Goal: Task Accomplishment & Management: Complete application form

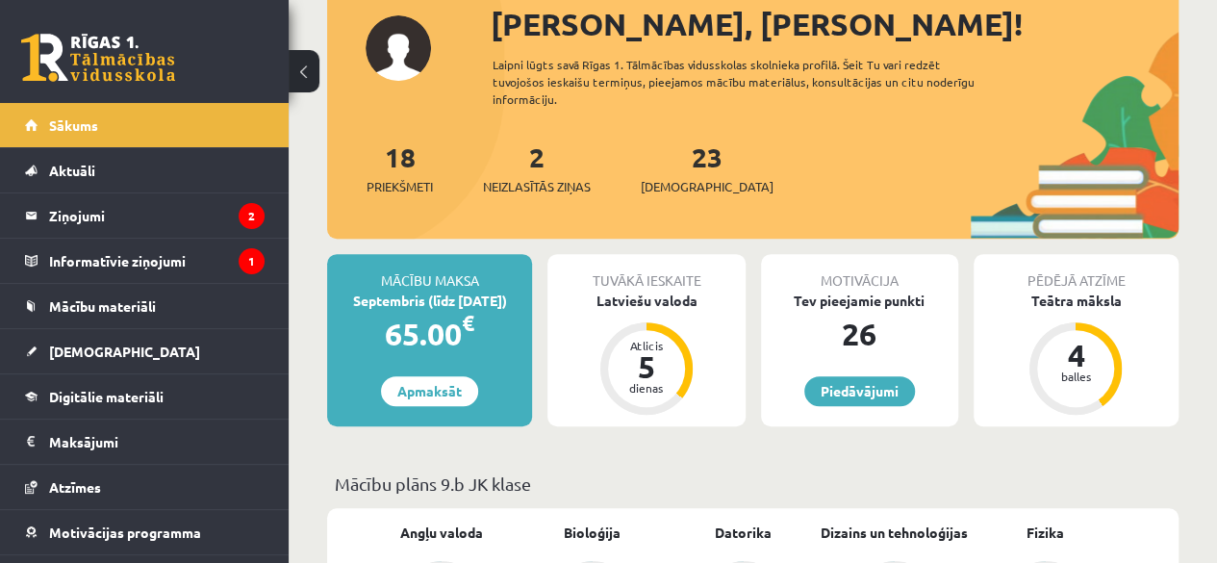
scroll to position [233, 0]
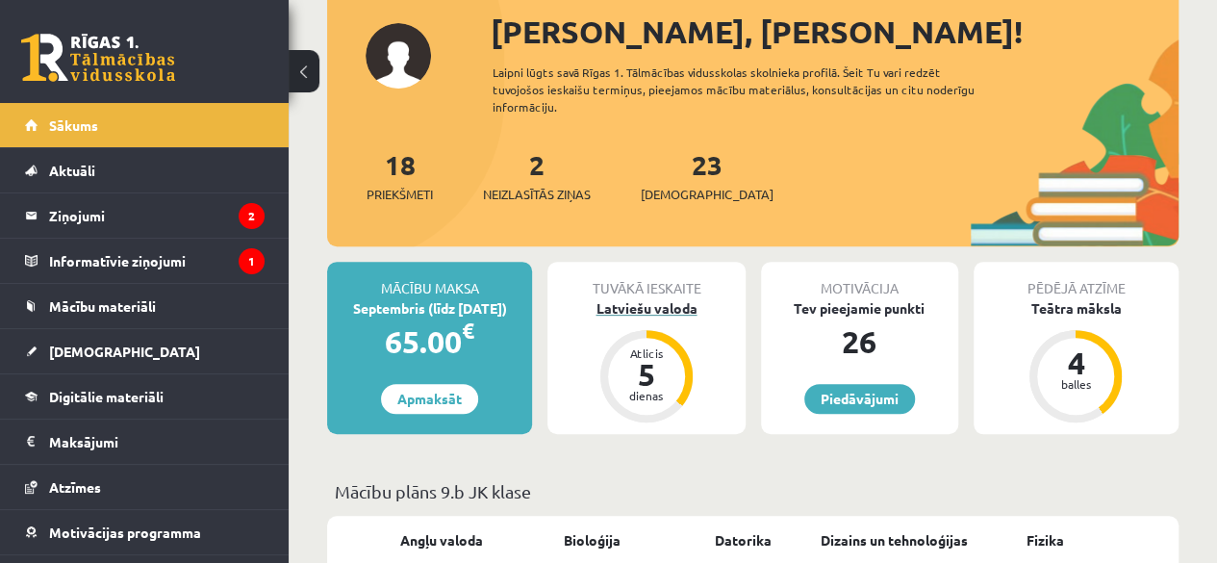
click at [662, 307] on div "Latviešu valoda" at bounding box center [645, 308] width 197 height 20
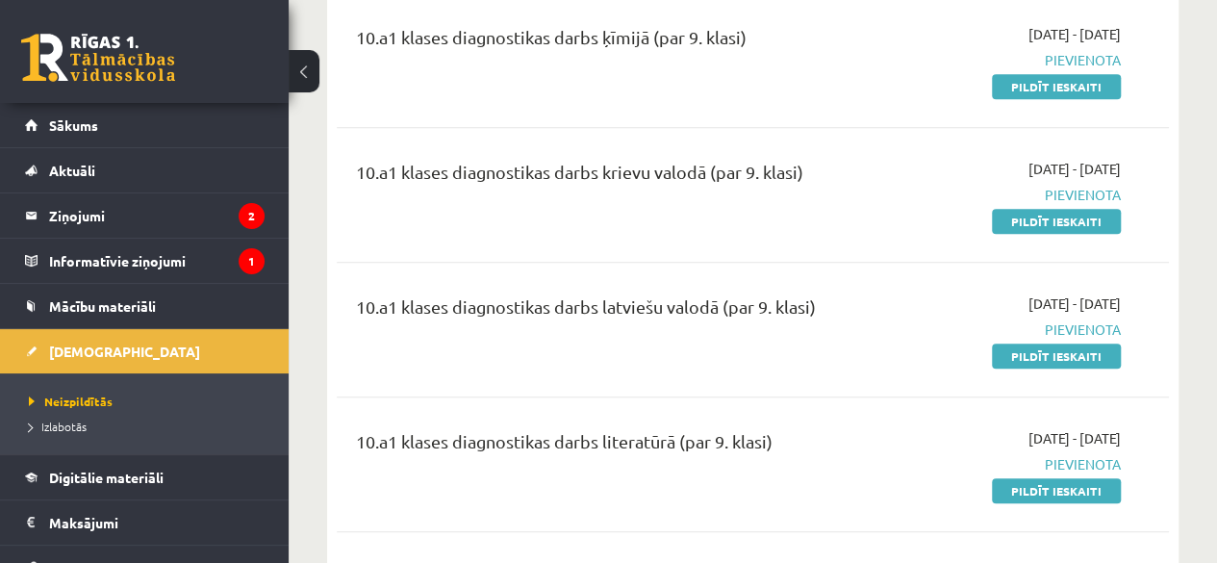
scroll to position [417, 0]
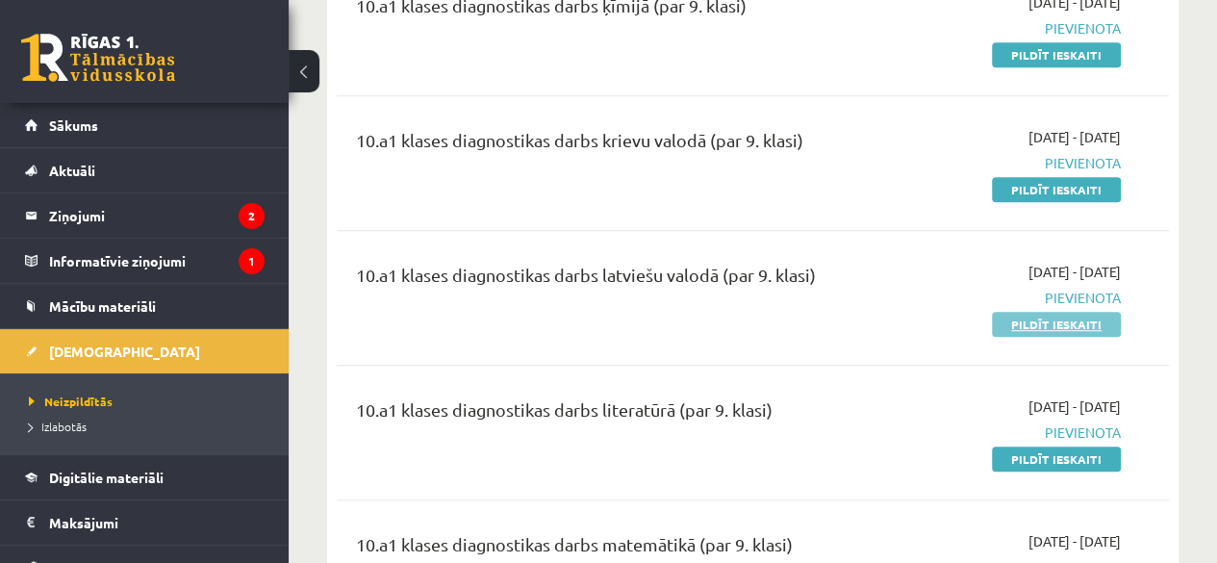
click at [1052, 319] on link "Pildīt ieskaiti" at bounding box center [1056, 324] width 129 height 25
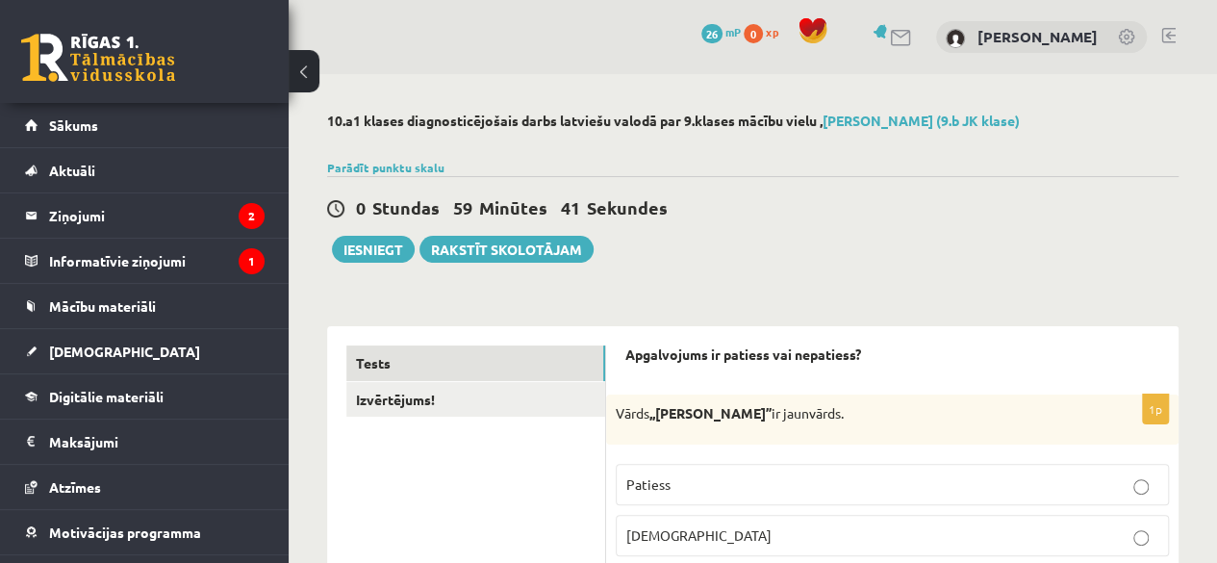
click at [293, 68] on button at bounding box center [304, 71] width 31 height 42
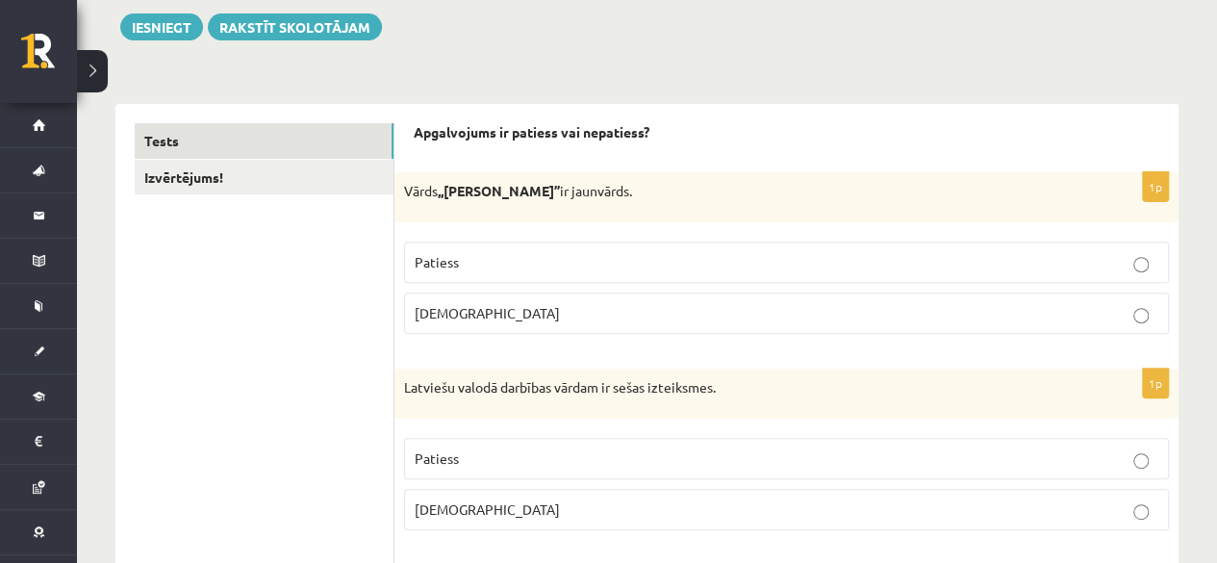
scroll to position [231, 0]
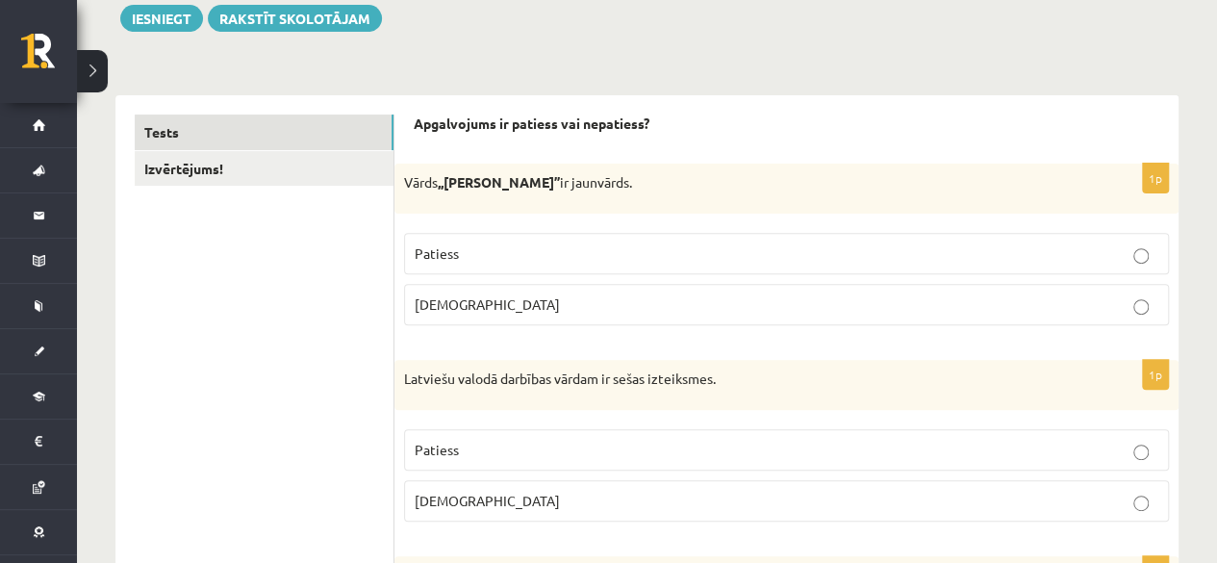
click at [1079, 247] on p "Patiess" at bounding box center [787, 253] width 744 height 20
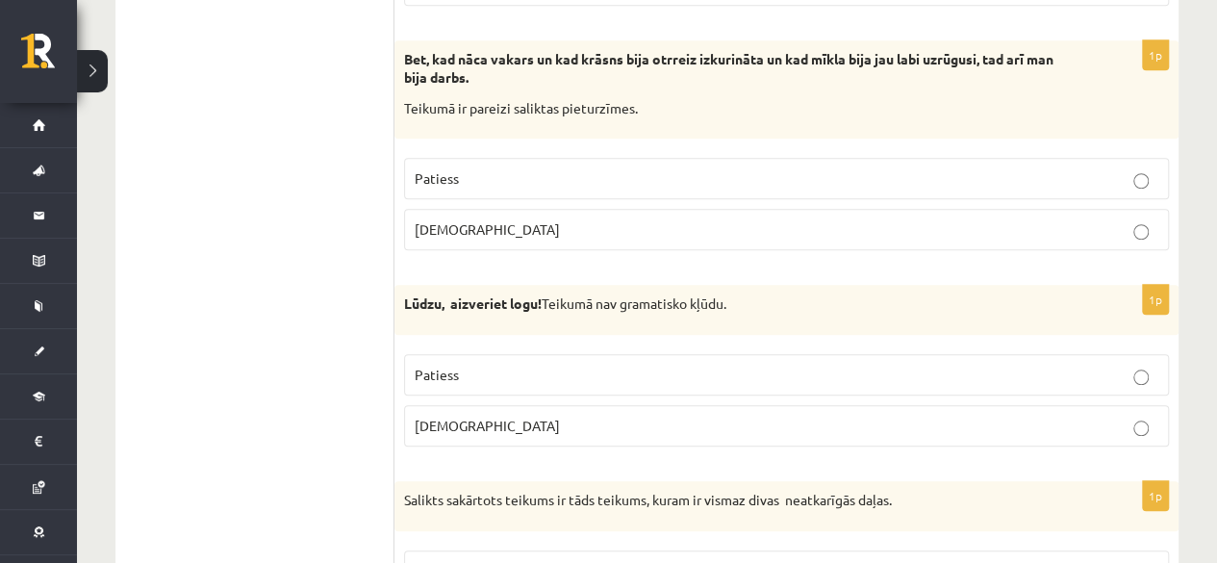
scroll to position [754, 0]
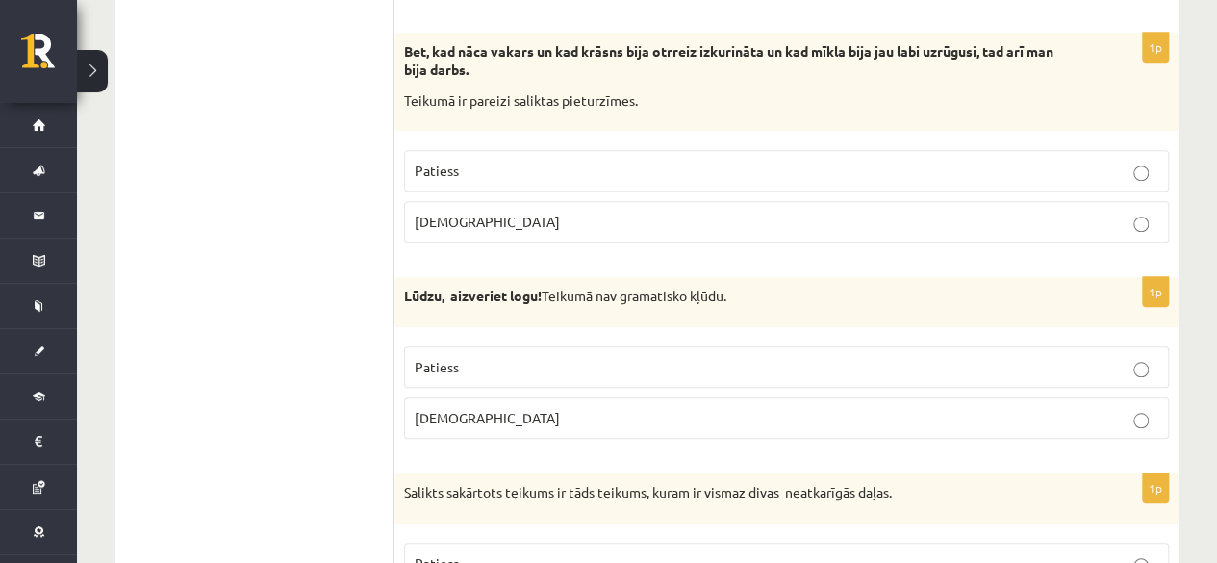
click at [989, 163] on p "Patiess" at bounding box center [787, 171] width 744 height 20
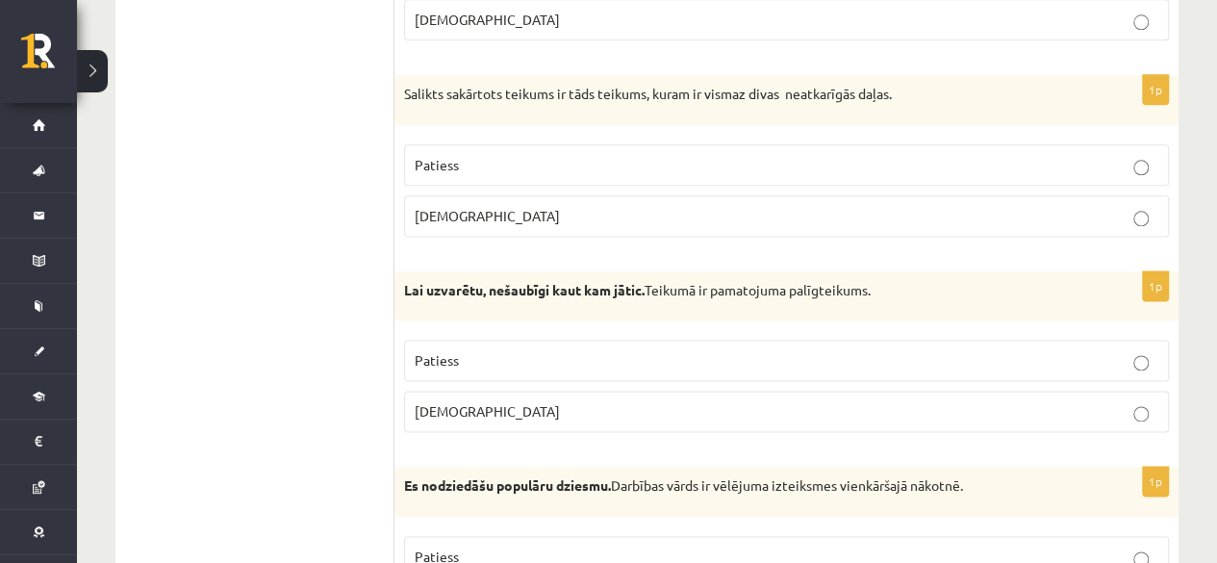
scroll to position [1183, 0]
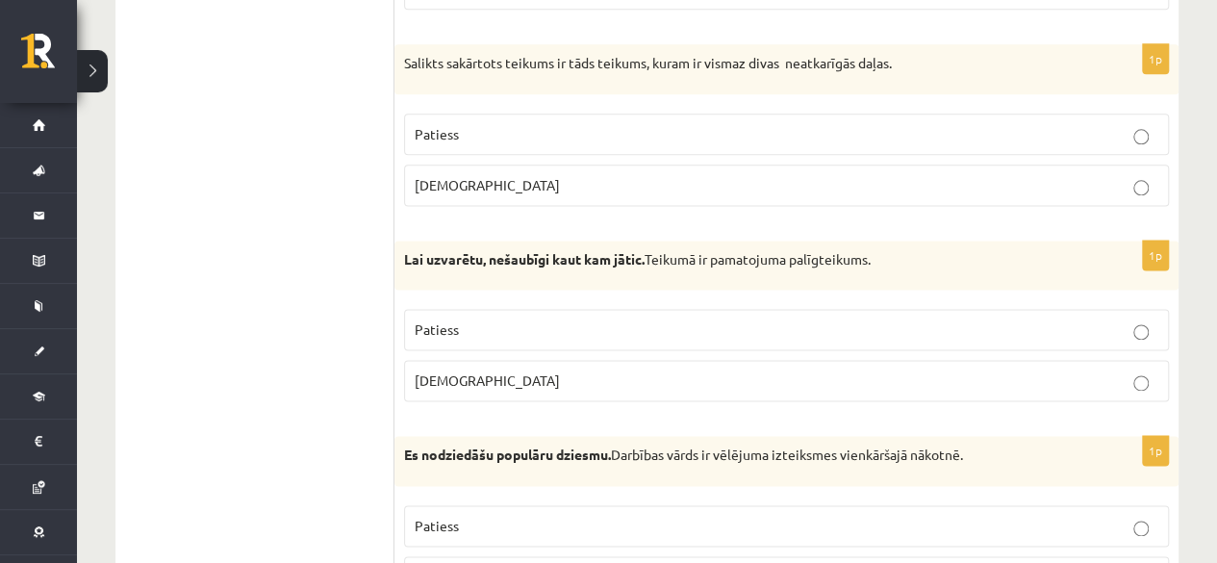
click at [1089, 131] on p "Patiess" at bounding box center [787, 134] width 744 height 20
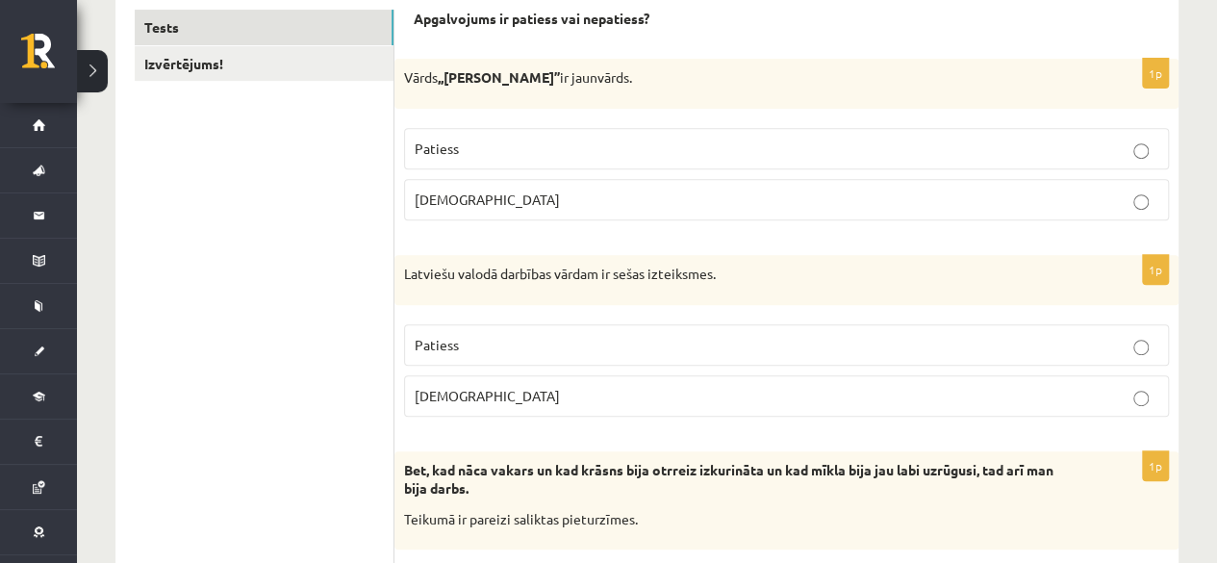
scroll to position [0, 0]
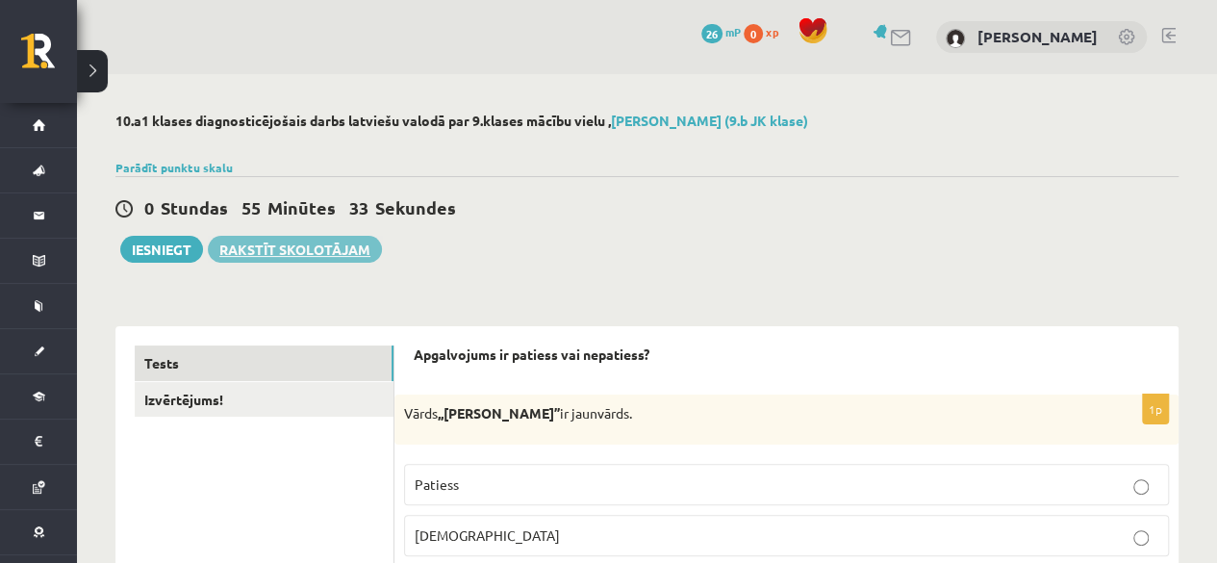
click at [348, 251] on link "Rakstīt skolotājam" at bounding box center [295, 249] width 174 height 27
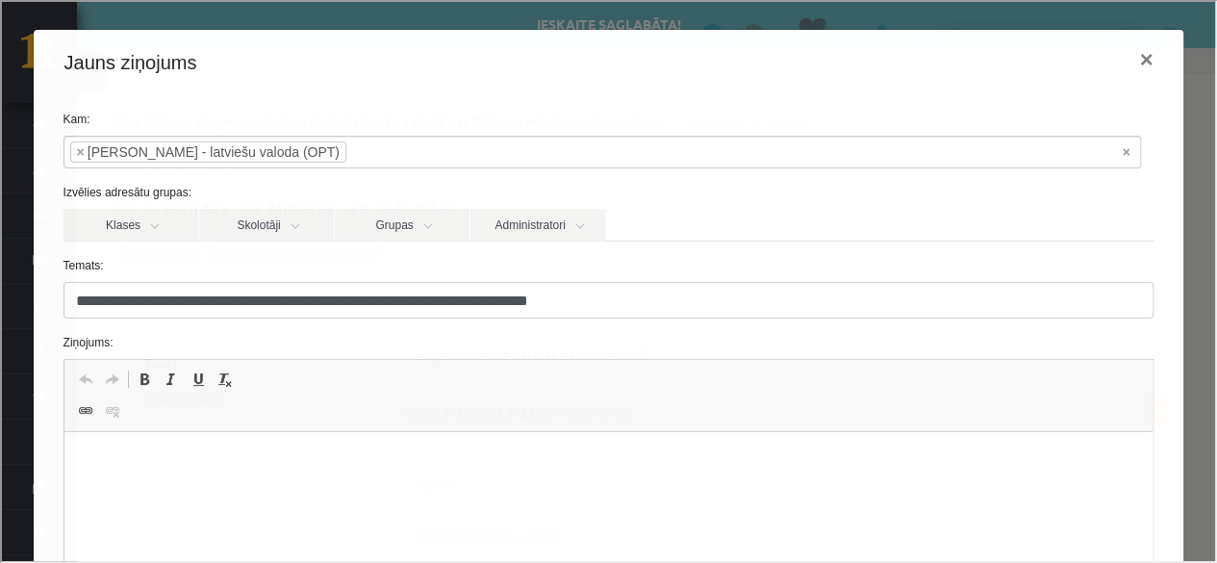
click at [189, 460] on p "Bagātinātā teksta redaktors, wiswyg-editor-47363756685860-1756884021-184" at bounding box center [608, 461] width 1050 height 20
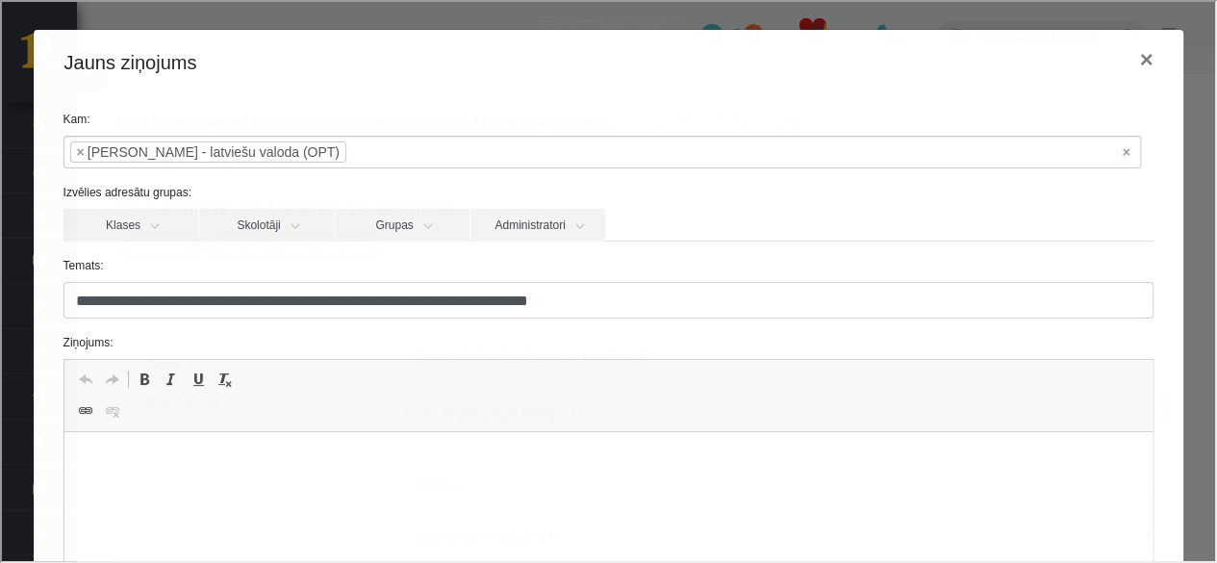
click at [189, 460] on p "Bagātinātā teksta redaktors, wiswyg-editor-47363756685860-1756884021-184" at bounding box center [608, 461] width 1050 height 20
click at [290, 220] on link "Skolotāji" at bounding box center [264, 223] width 135 height 33
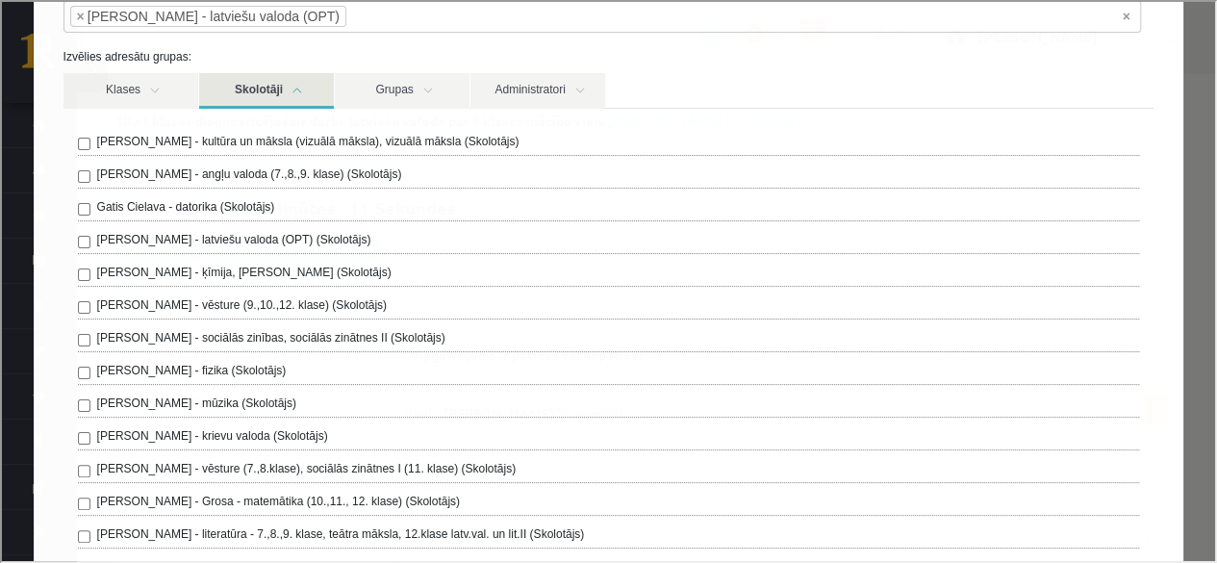
scroll to position [113, 0]
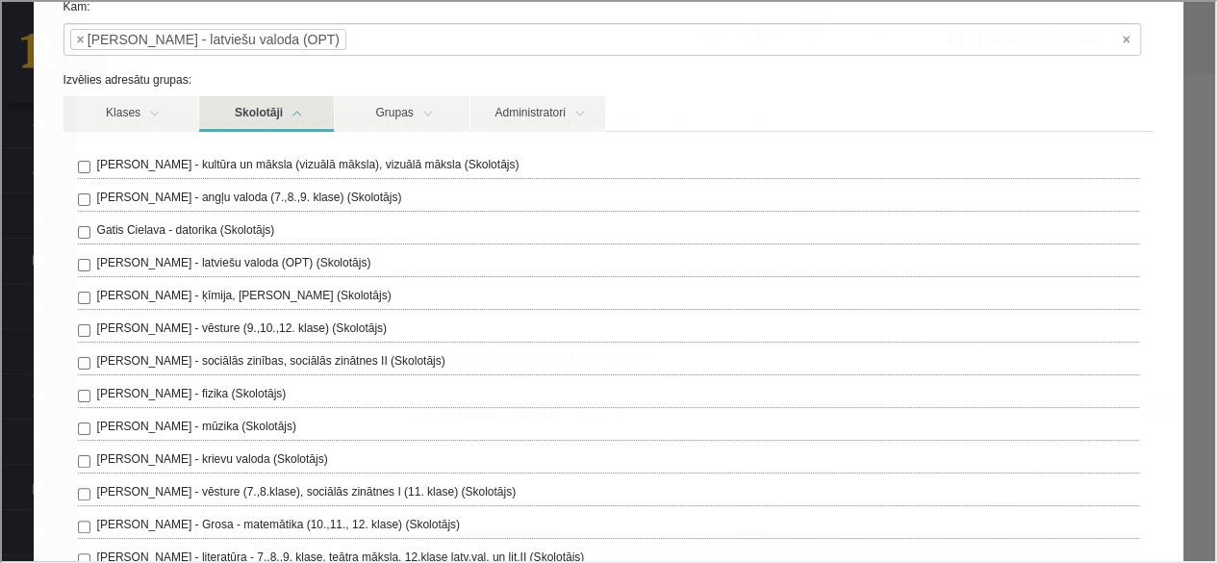
click at [290, 108] on link "Skolotāji" at bounding box center [264, 112] width 135 height 36
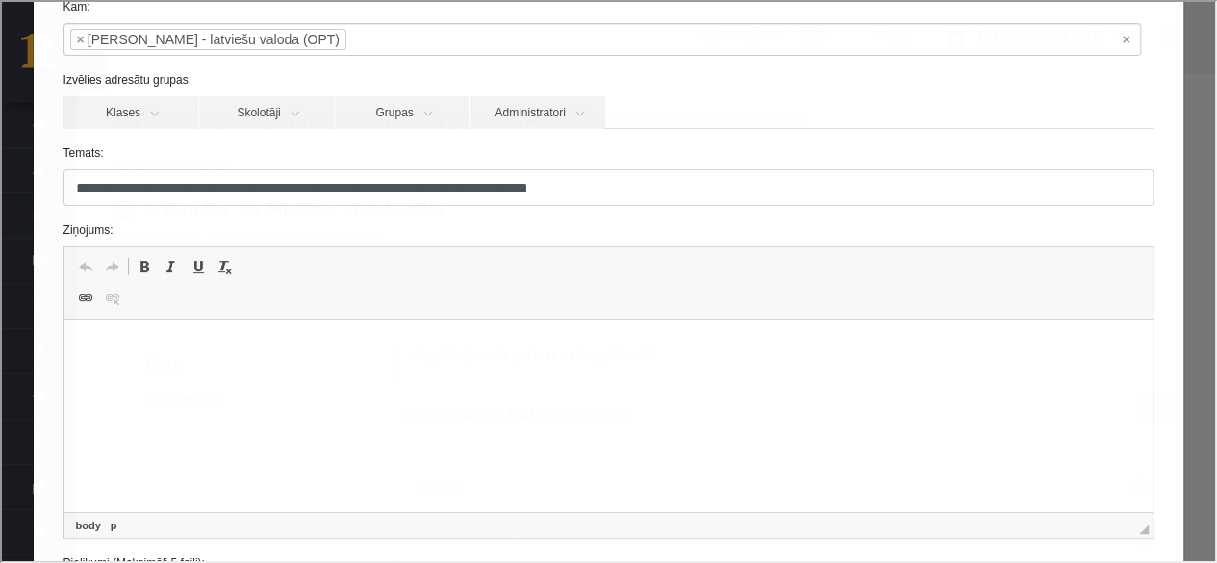
click at [190, 331] on html at bounding box center [607, 348] width 1089 height 59
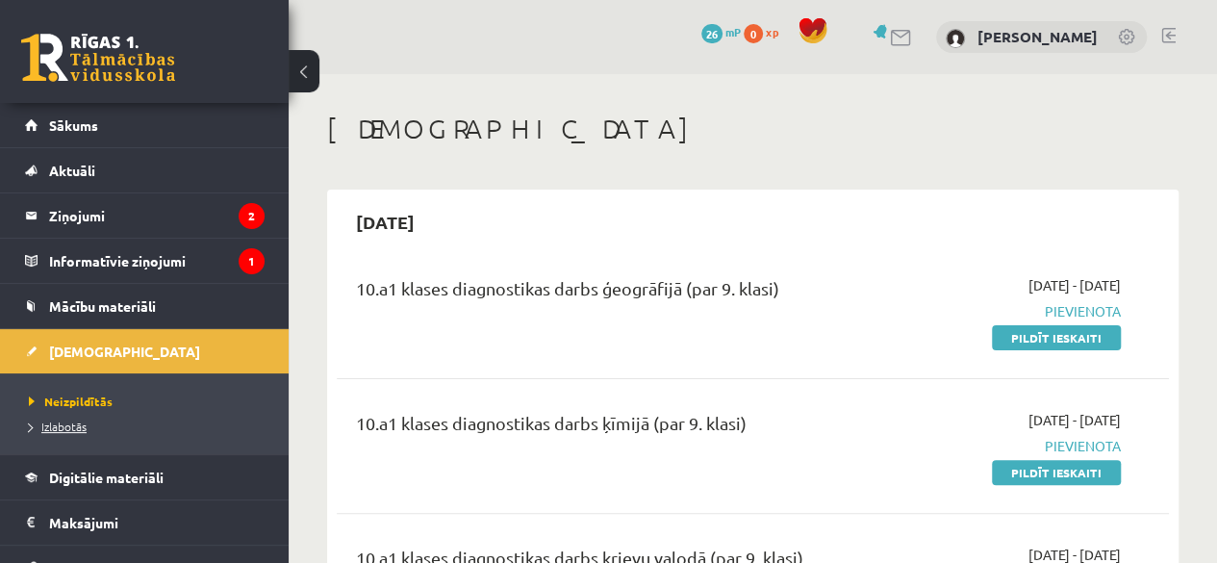
click at [71, 423] on span "Izlabotās" at bounding box center [58, 425] width 58 height 15
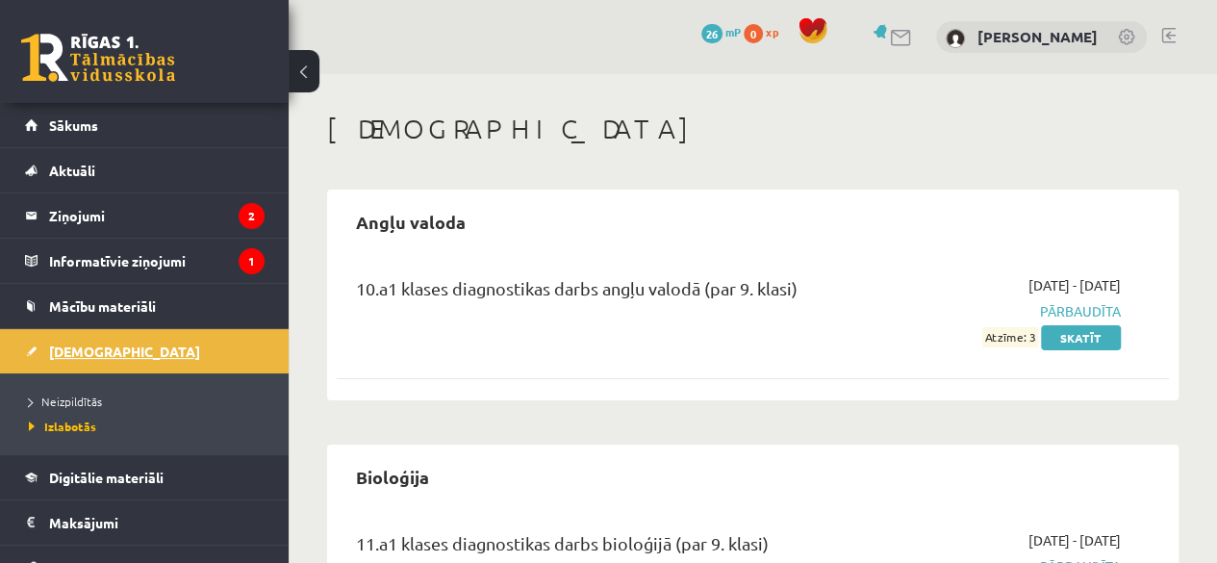
click at [88, 354] on span "[DEMOGRAPHIC_DATA]" at bounding box center [124, 350] width 151 height 17
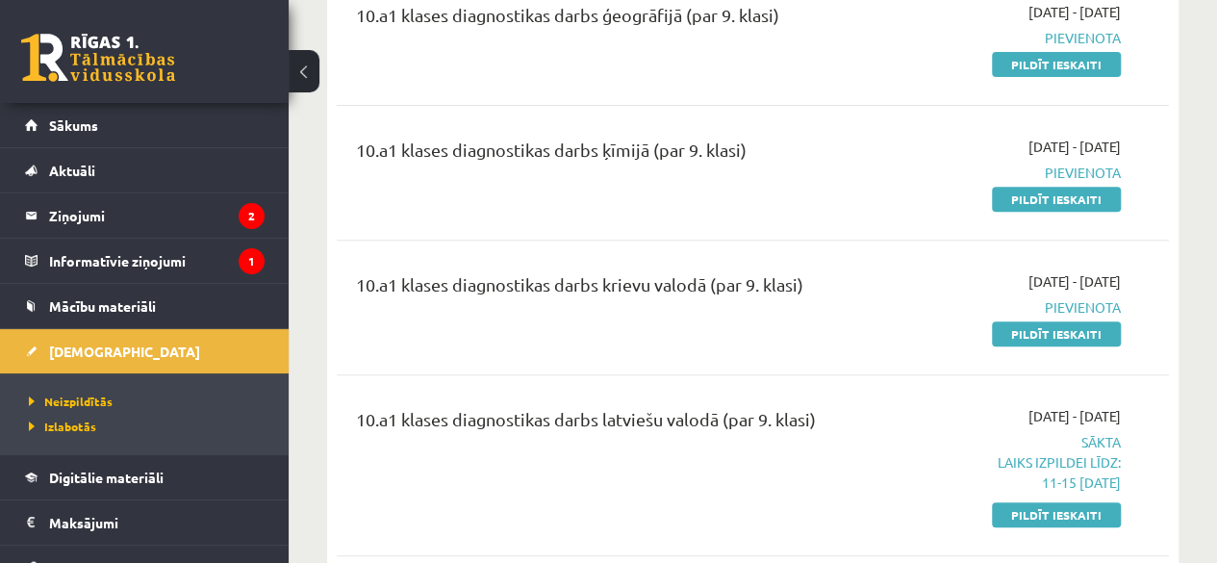
scroll to position [338, 0]
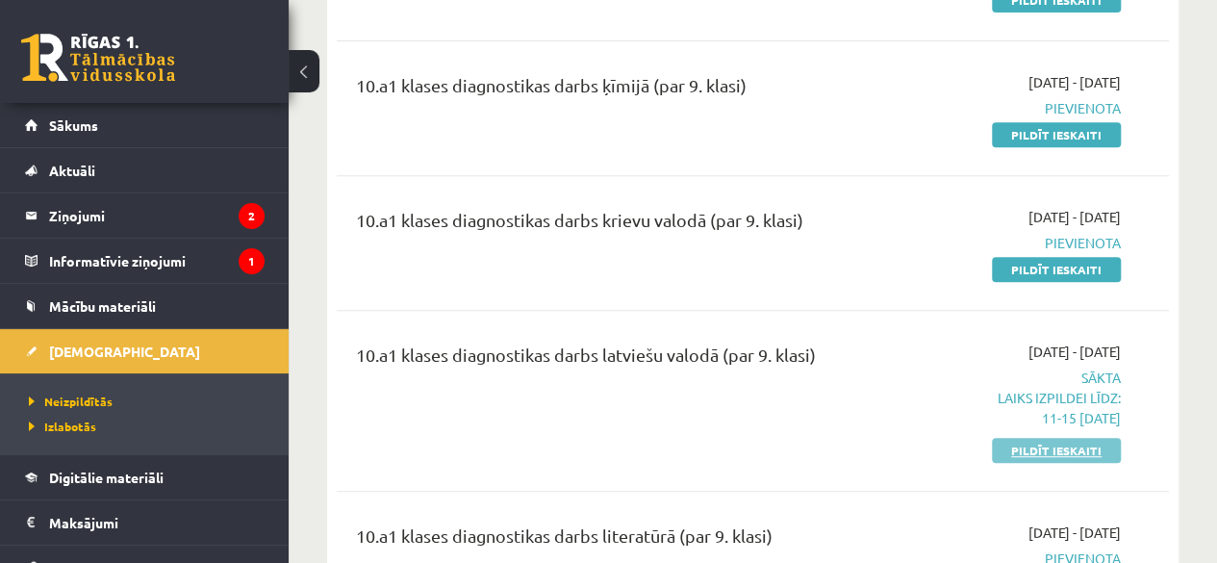
click at [1082, 443] on link "Pildīt ieskaiti" at bounding box center [1056, 450] width 129 height 25
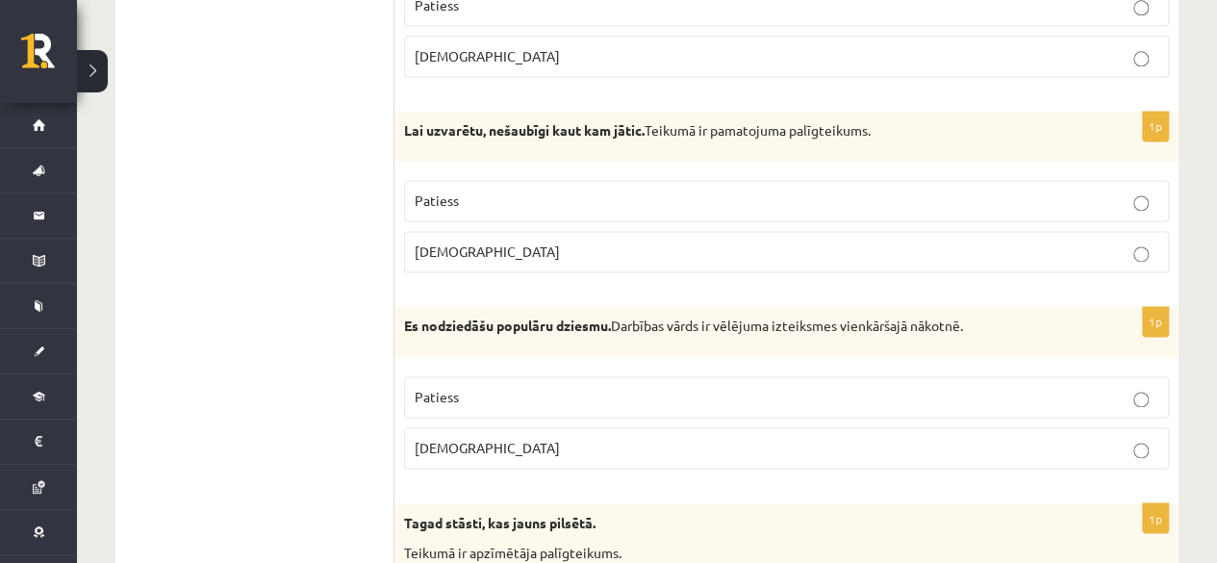
scroll to position [1304, 0]
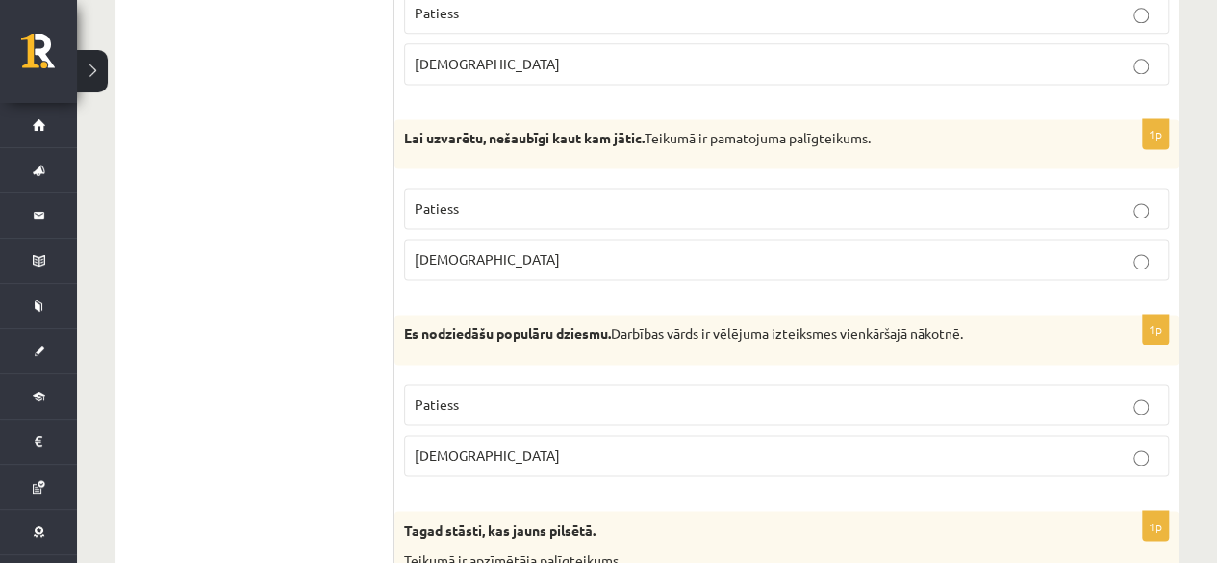
click at [1060, 240] on label "[DEMOGRAPHIC_DATA]" at bounding box center [786, 259] width 765 height 41
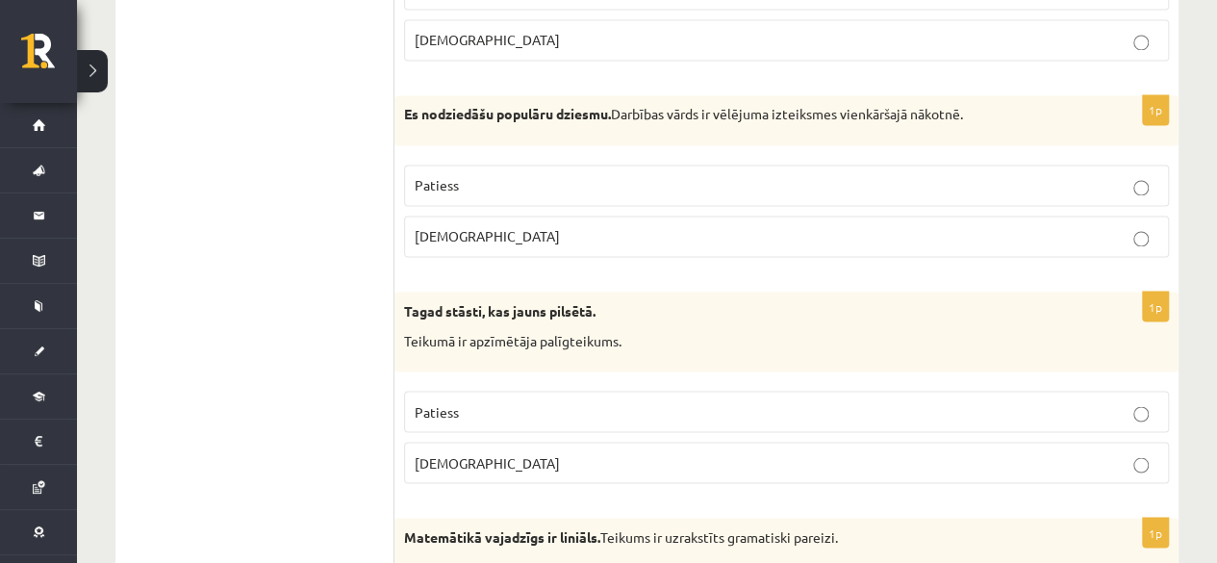
scroll to position [0, 0]
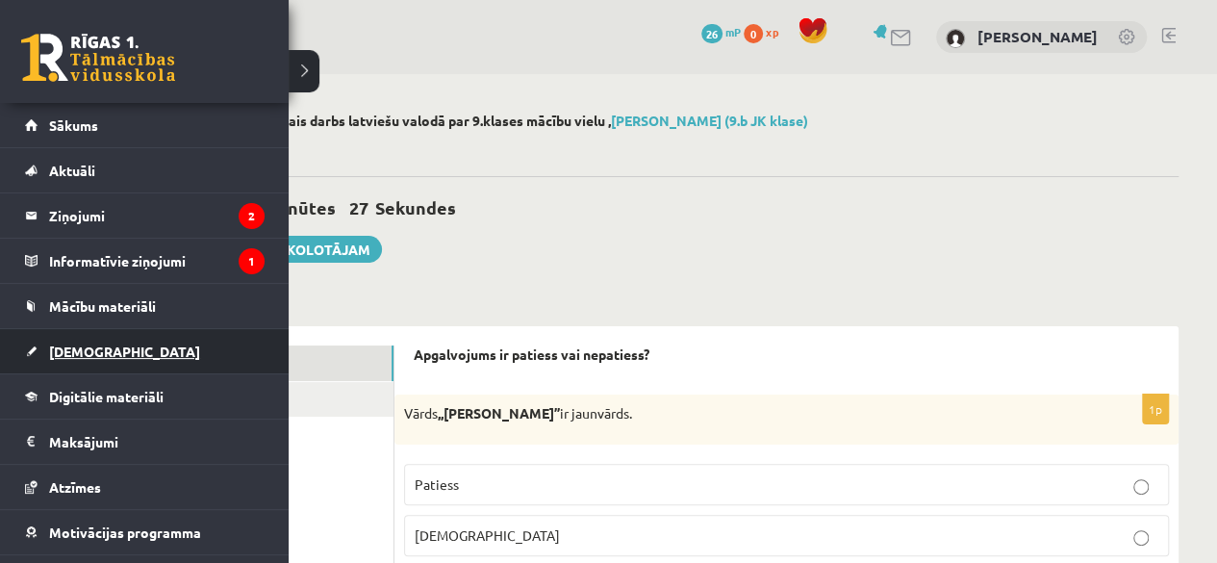
click at [78, 345] on span "[DEMOGRAPHIC_DATA]" at bounding box center [124, 350] width 151 height 17
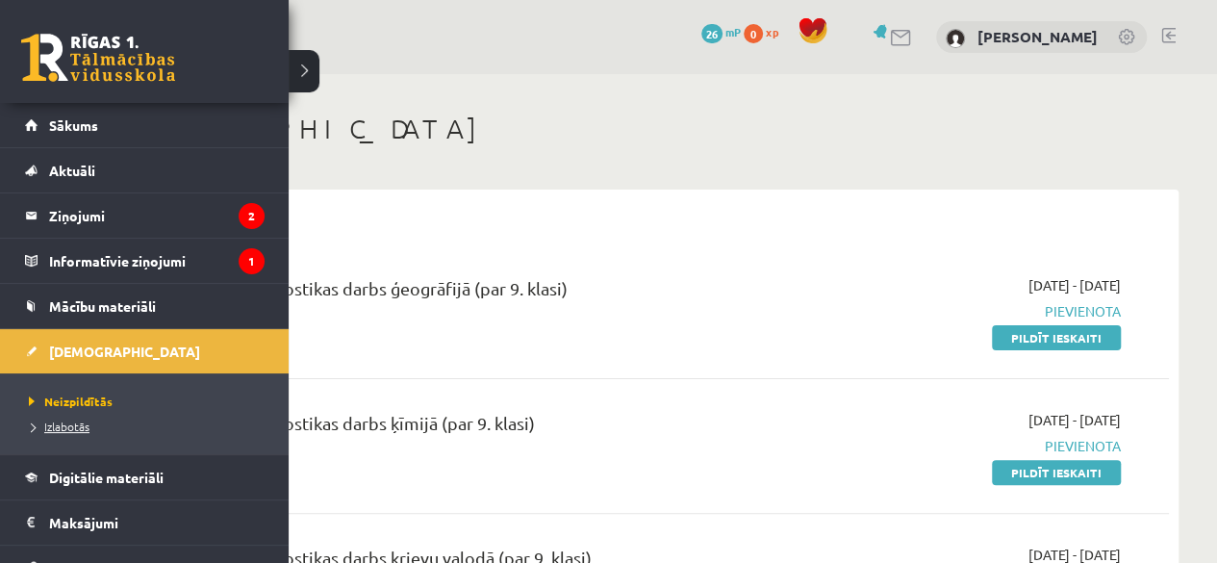
click at [65, 422] on span "Izlabotās" at bounding box center [56, 425] width 65 height 15
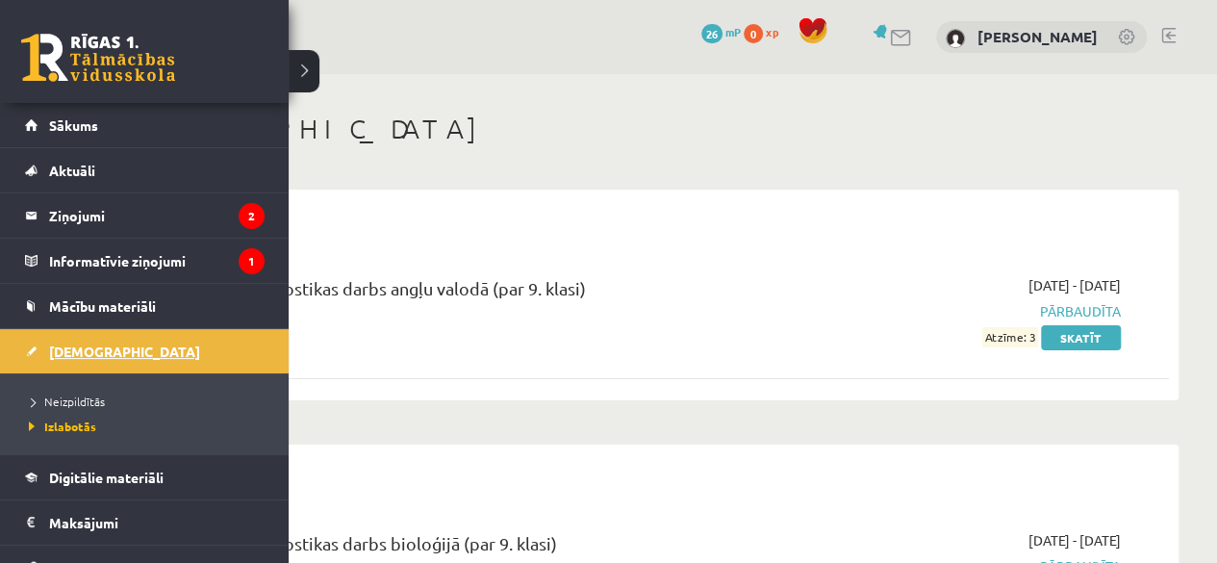
click at [79, 349] on span "[DEMOGRAPHIC_DATA]" at bounding box center [124, 350] width 151 height 17
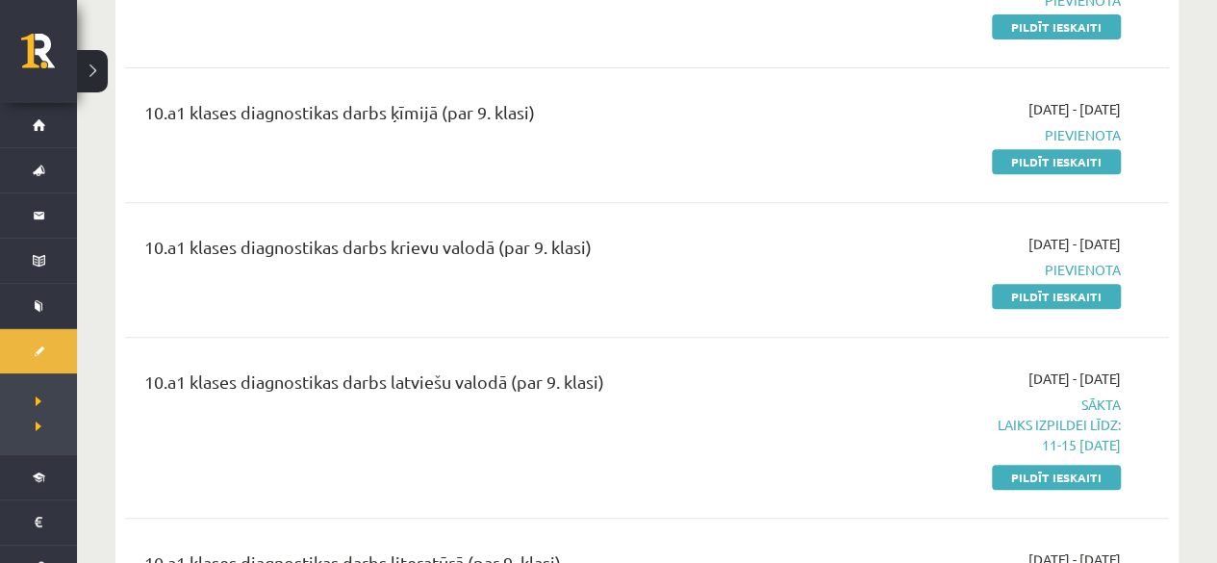
scroll to position [341, 0]
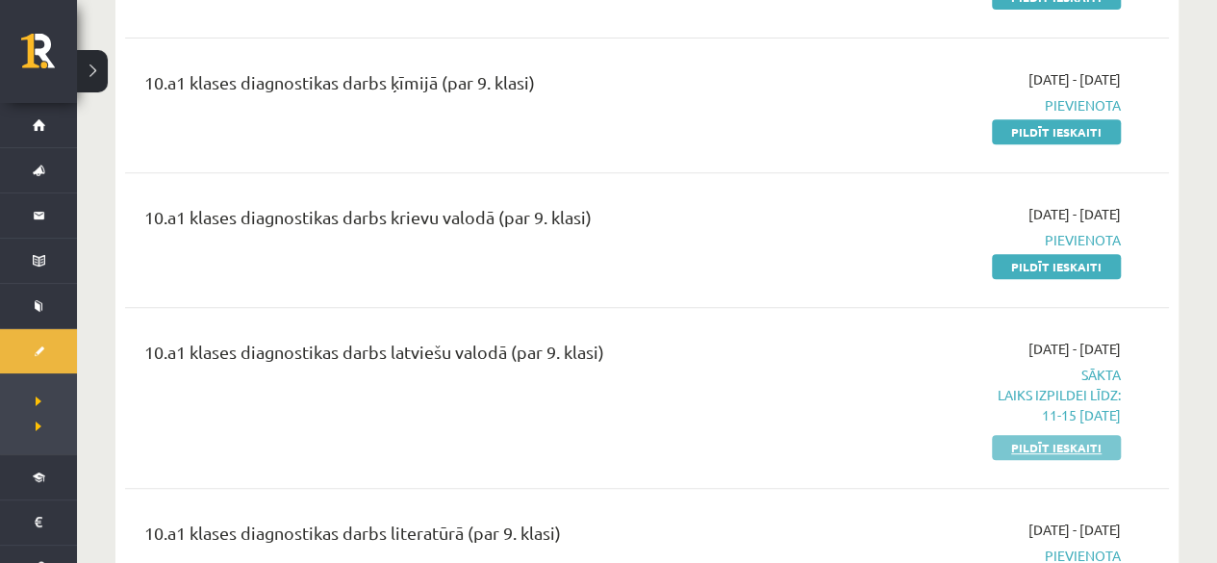
click at [1056, 438] on link "Pildīt ieskaiti" at bounding box center [1056, 447] width 129 height 25
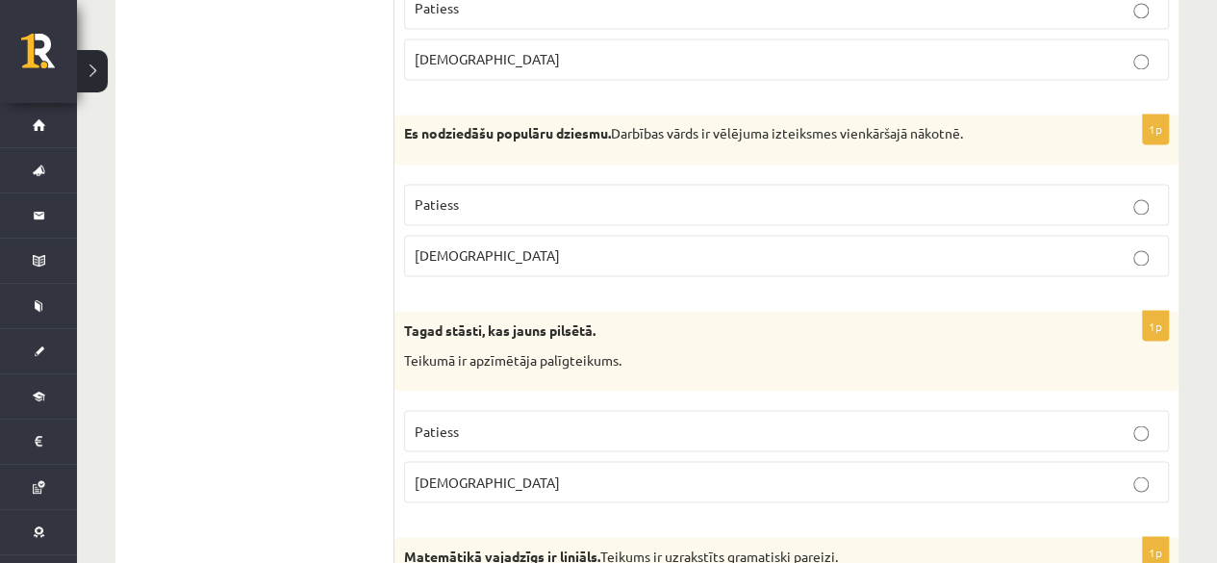
scroll to position [1489, 0]
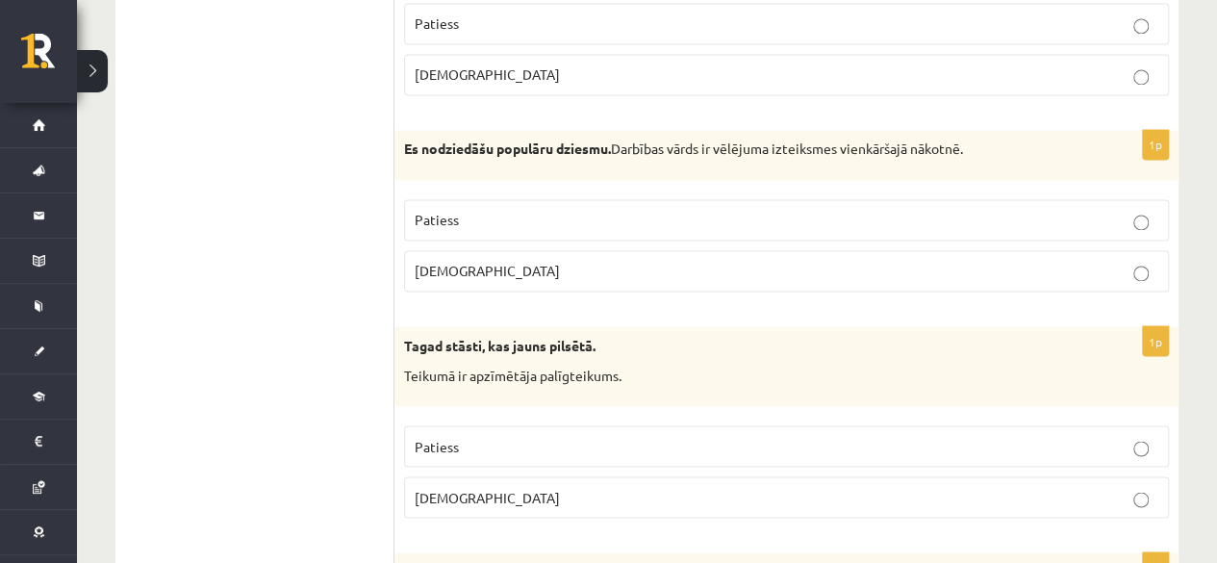
click at [1062, 270] on p "[DEMOGRAPHIC_DATA]" at bounding box center [787, 271] width 744 height 20
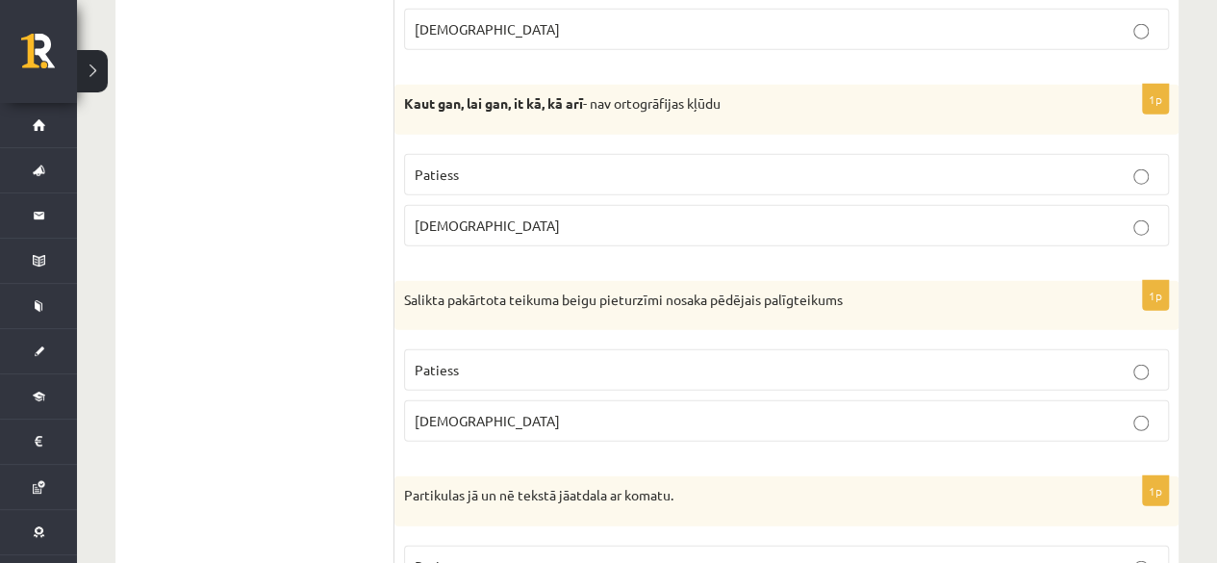
scroll to position [2372, 0]
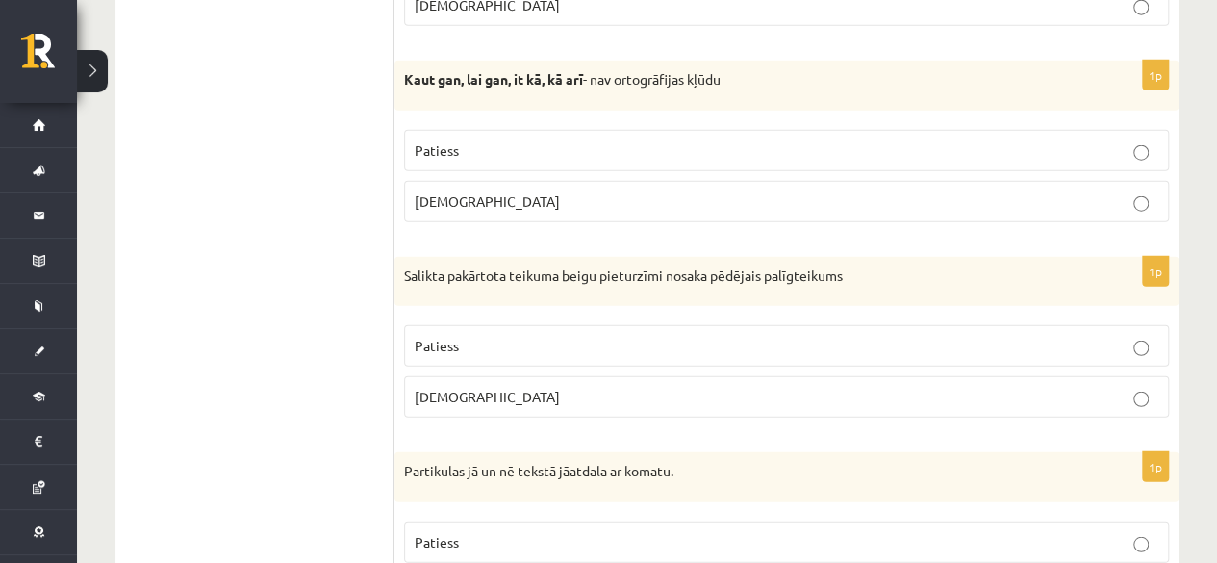
click at [1073, 147] on label "Patiess" at bounding box center [786, 150] width 765 height 41
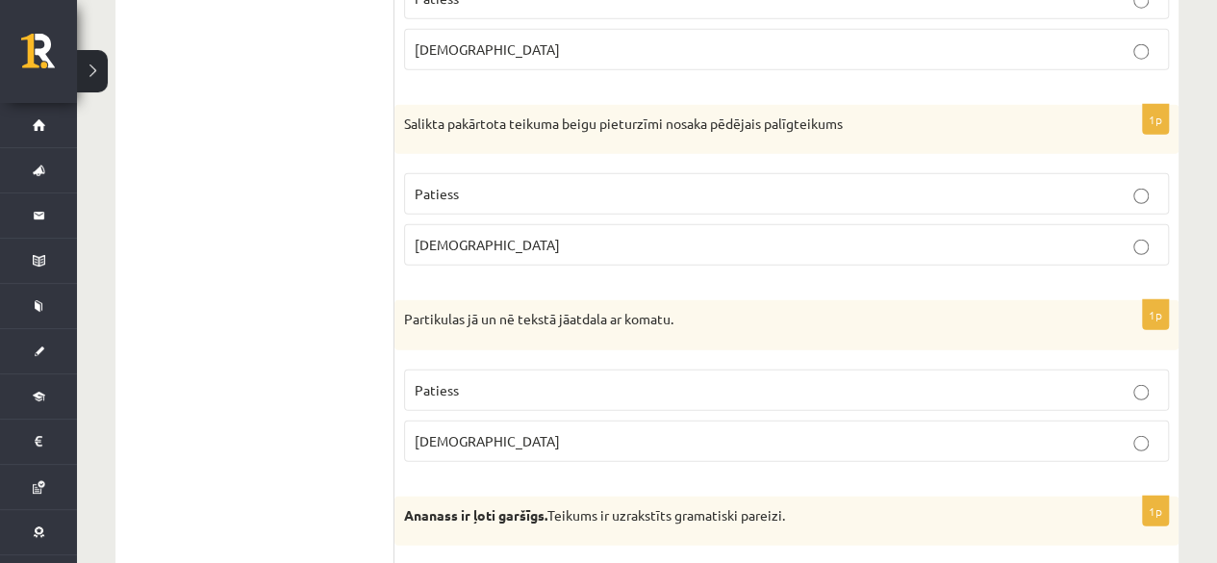
scroll to position [2539, 0]
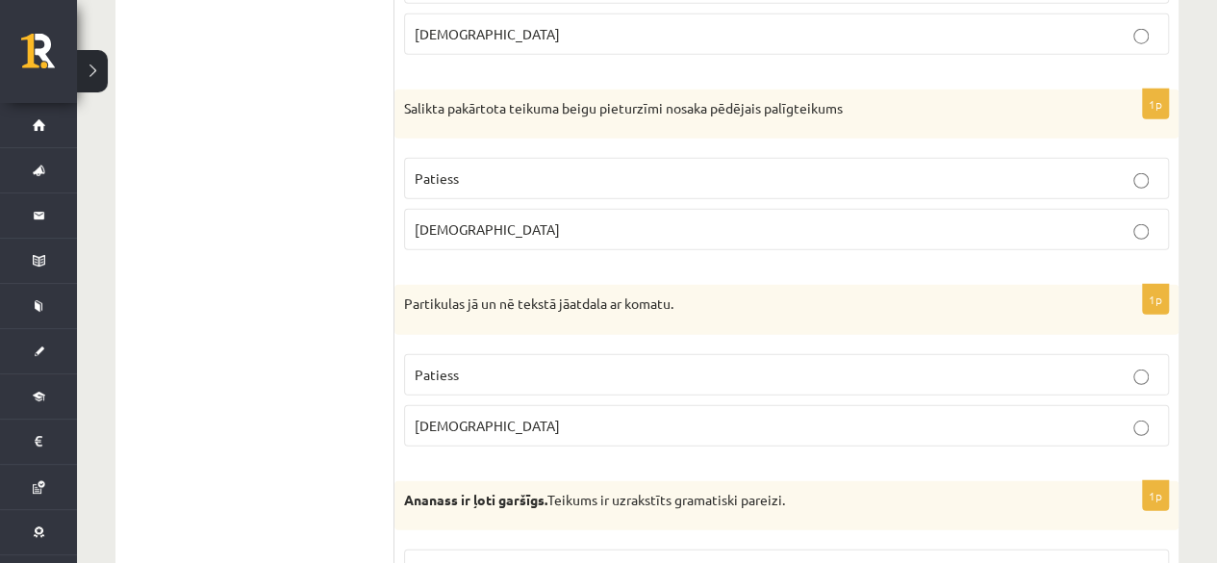
drag, startPoint x: 1099, startPoint y: 215, endPoint x: 1202, endPoint y: 243, distance: 106.6
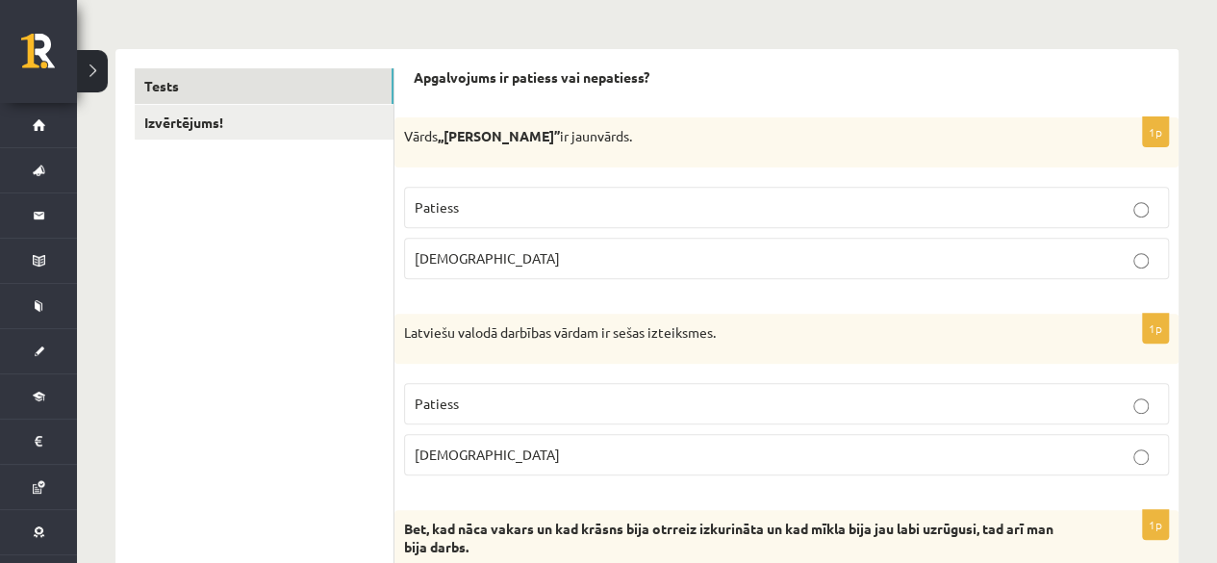
scroll to position [0, 0]
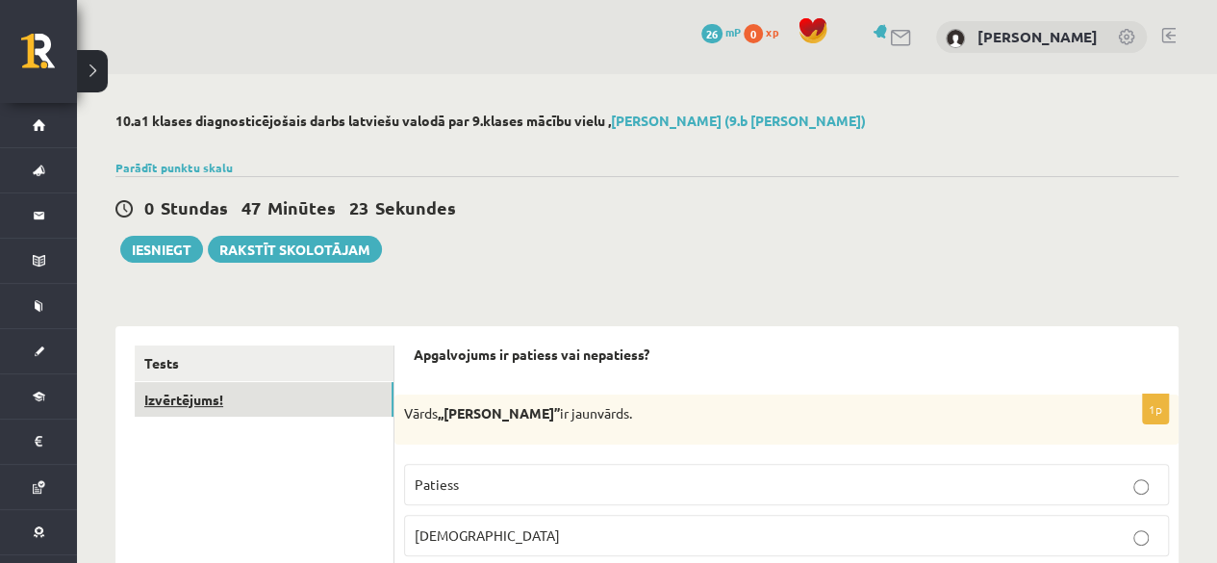
click at [206, 399] on link "Izvērtējums!" at bounding box center [264, 400] width 259 height 36
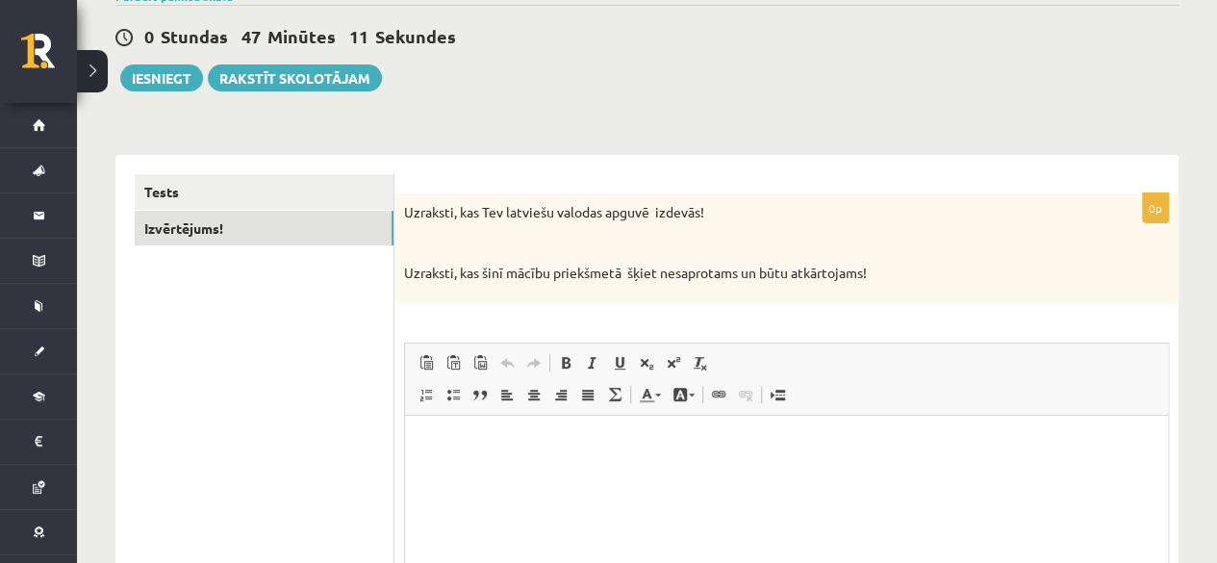
scroll to position [165, 0]
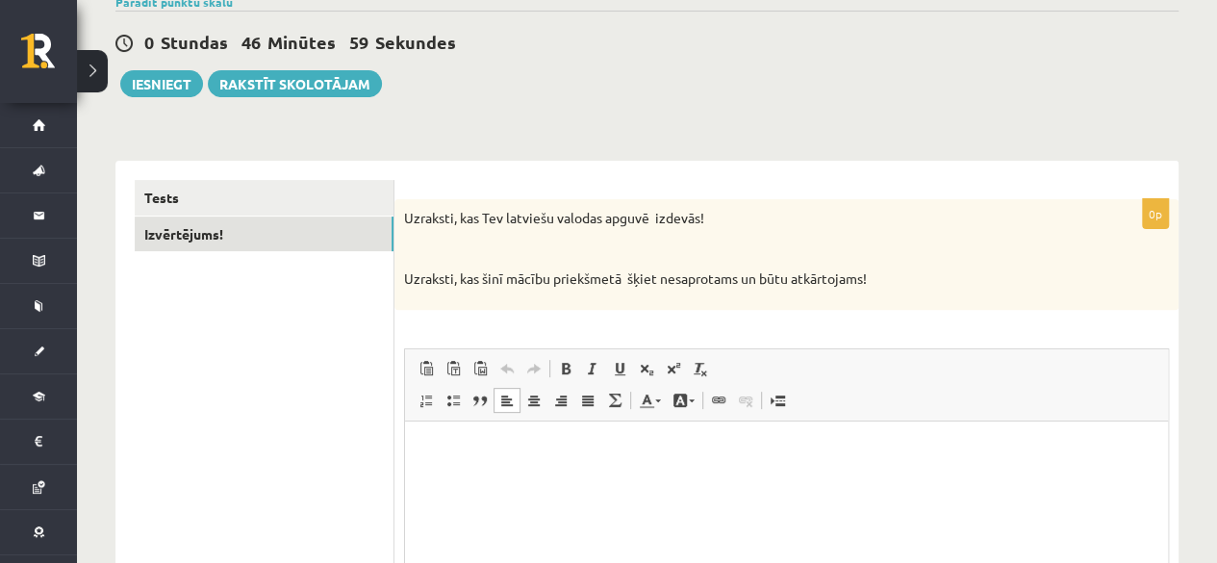
click at [530, 440] on p "Bagātinātā teksta redaktors, wiswyg-editor-user-answer-47363876486020" at bounding box center [786, 450] width 724 height 20
click at [179, 234] on link "Izvērtējums!" at bounding box center [264, 234] width 259 height 36
click at [160, 194] on link "Tests" at bounding box center [264, 198] width 259 height 36
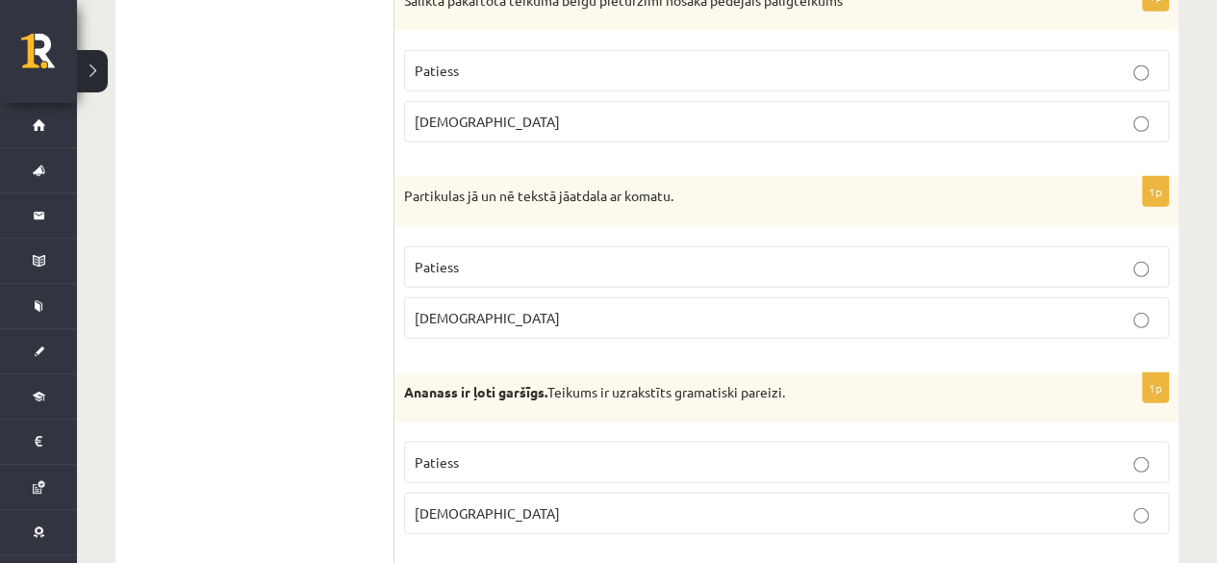
scroll to position [2678, 0]
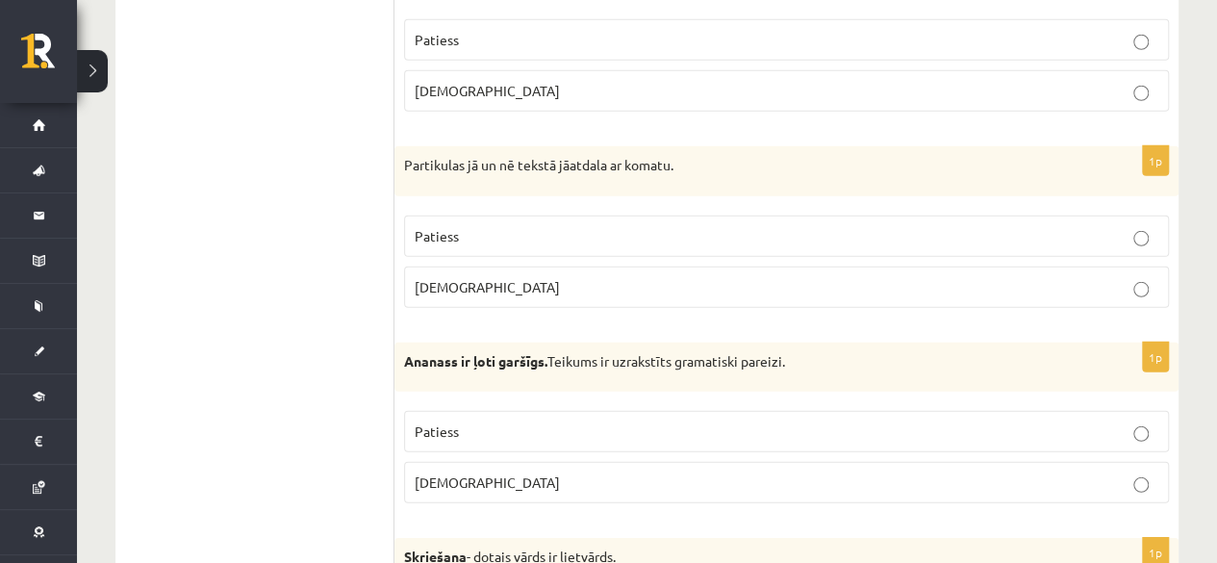
click at [1029, 279] on p "Aplams" at bounding box center [787, 287] width 744 height 20
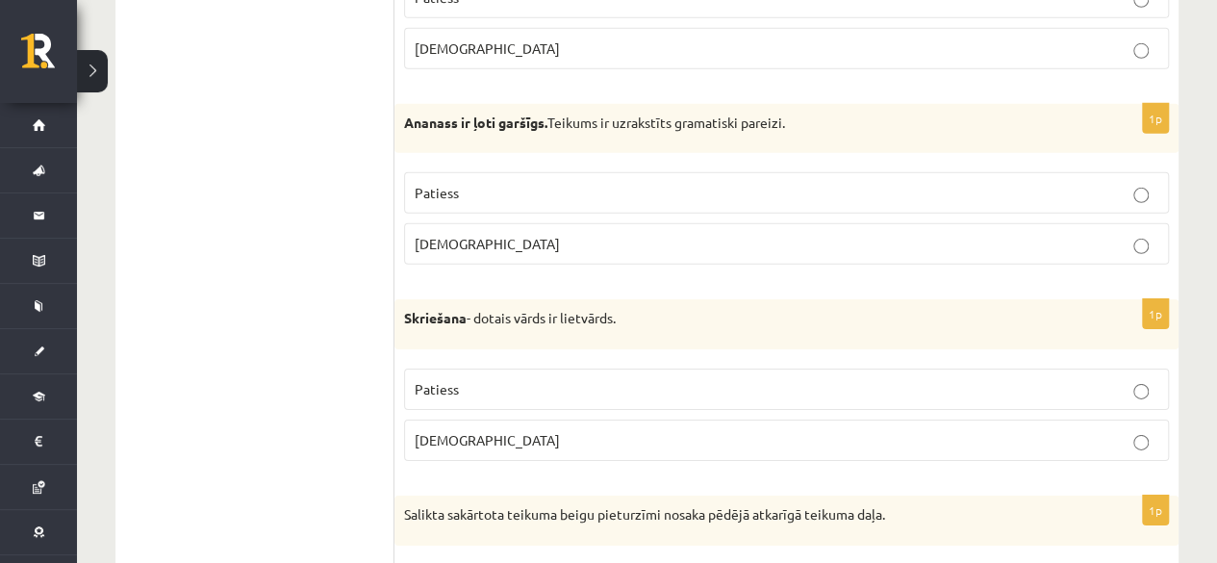
scroll to position [2886, 0]
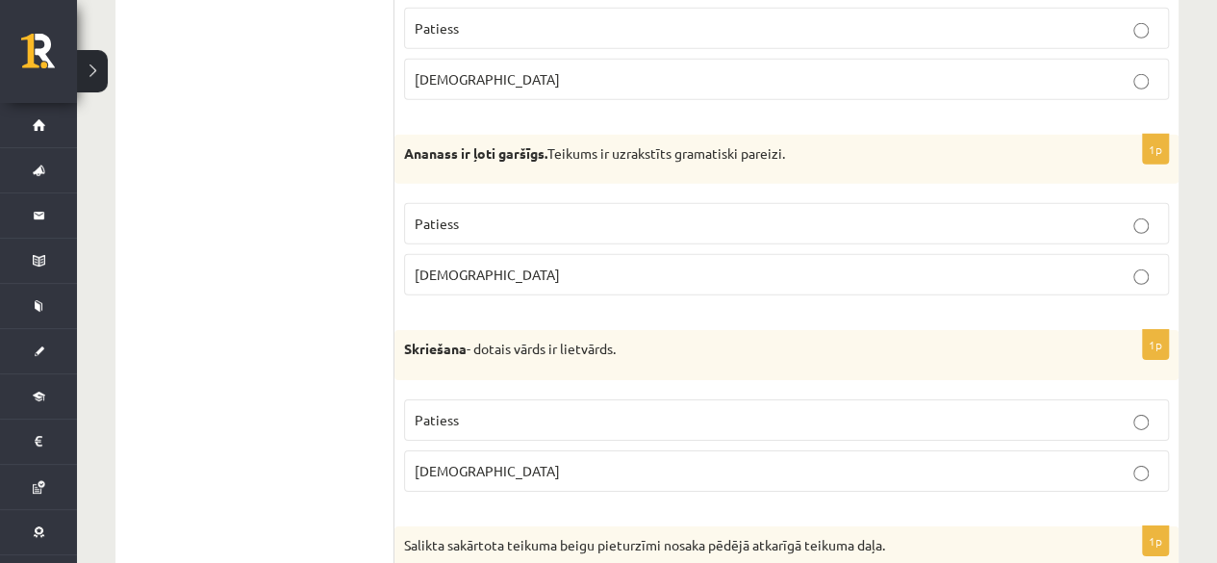
click at [1112, 265] on p "Aplams" at bounding box center [787, 275] width 744 height 20
click at [1085, 215] on p "Patiess" at bounding box center [787, 224] width 744 height 20
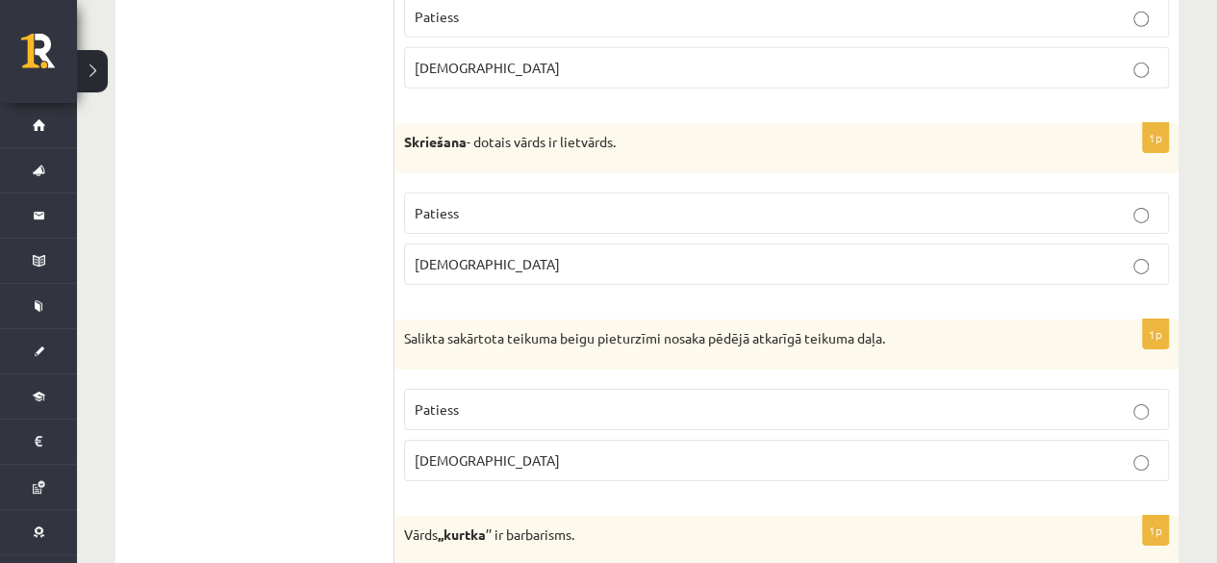
scroll to position [3117, 0]
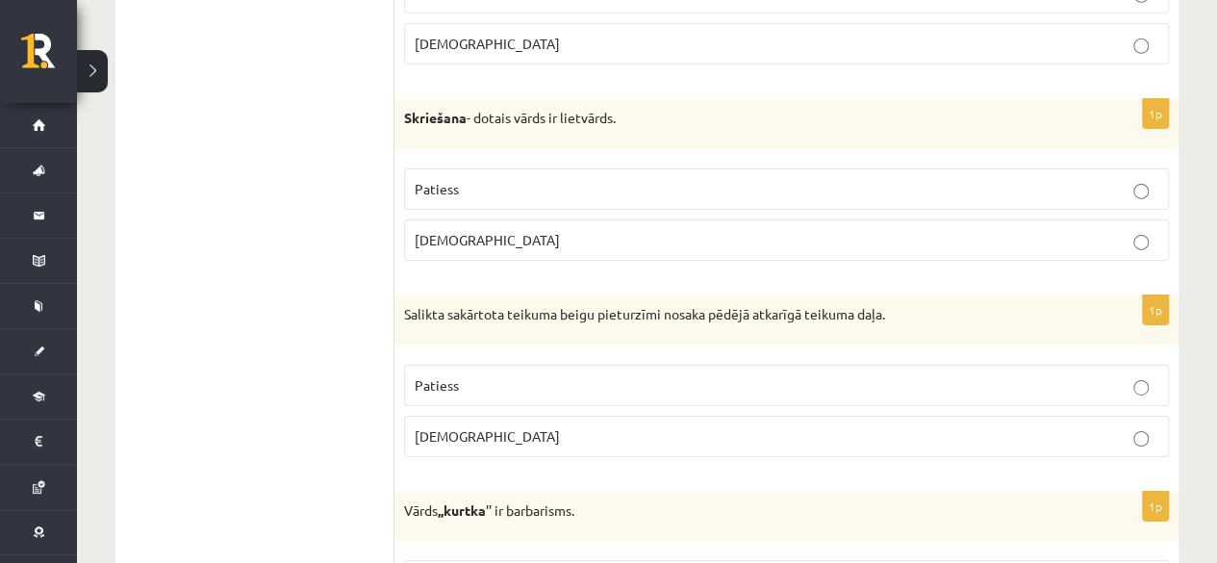
drag, startPoint x: 1216, startPoint y: 284, endPoint x: 1215, endPoint y: 308, distance: 24.1
click at [1215, 308] on div "10.a1 klases diagnosticējošais darbs latviešu valodā par 9.klases mācību vielu …" at bounding box center [647, 160] width 1140 height 6405
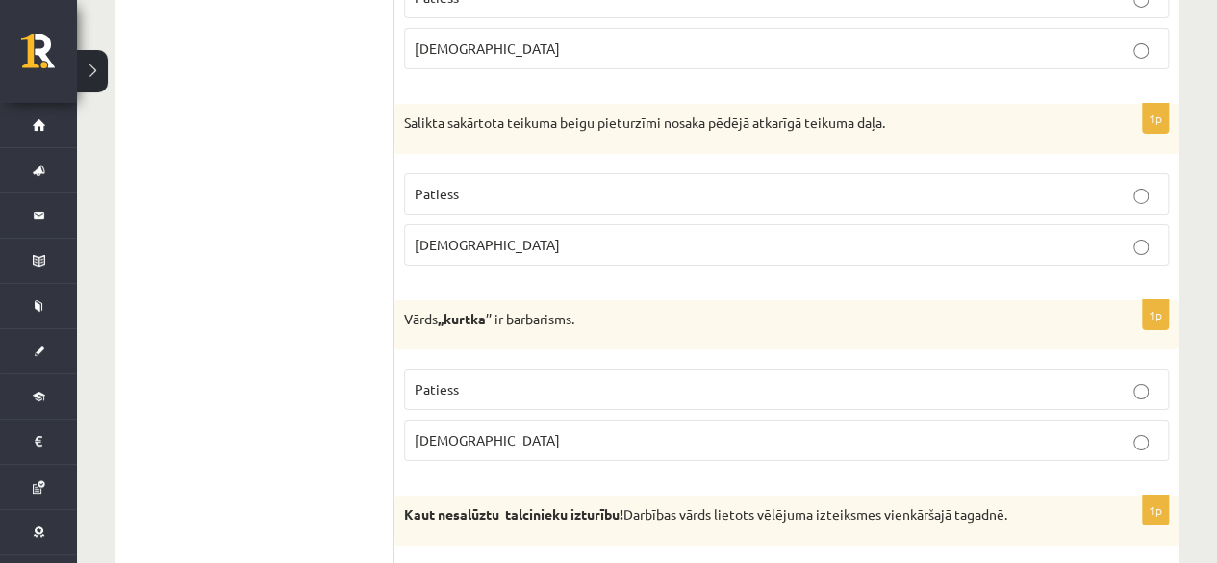
scroll to position [3300, 0]
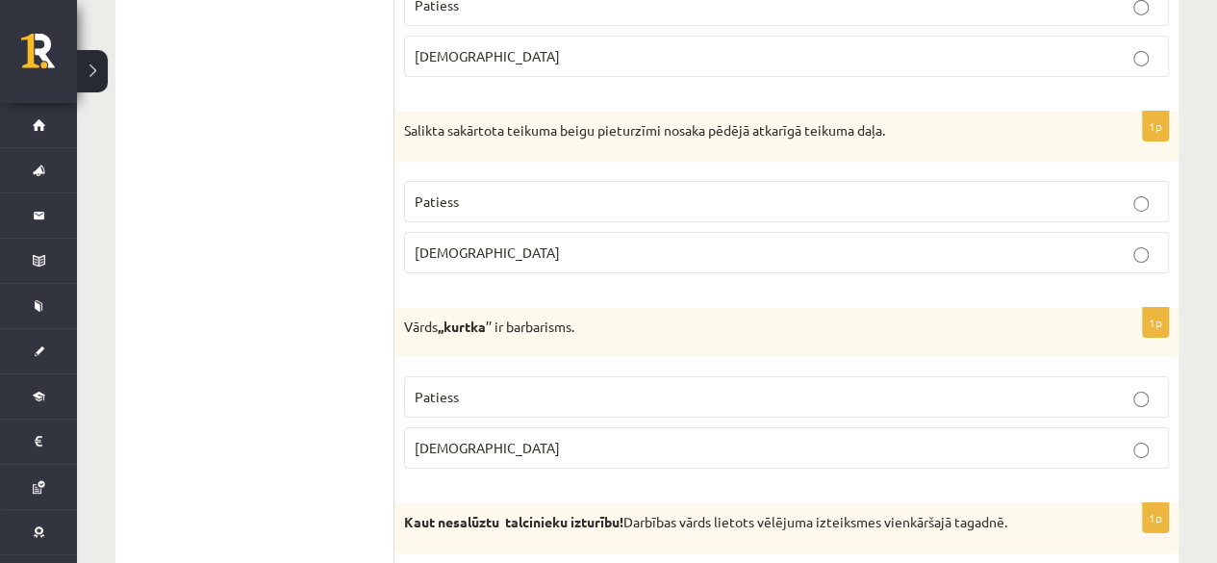
click at [1110, 191] on p "Patiess" at bounding box center [787, 201] width 744 height 20
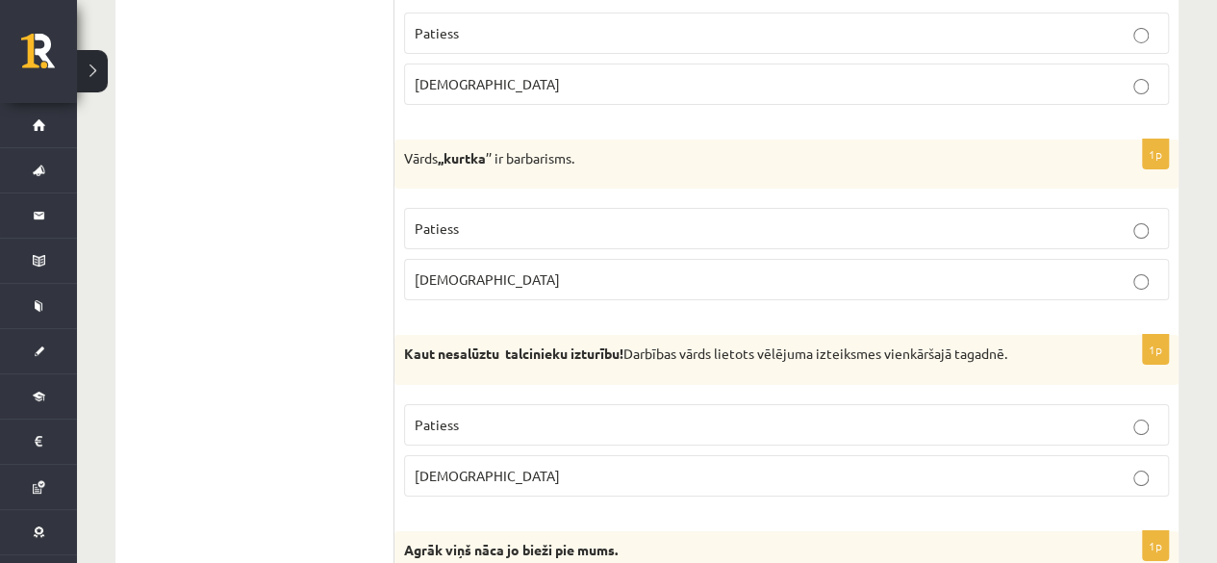
scroll to position [3499, 0]
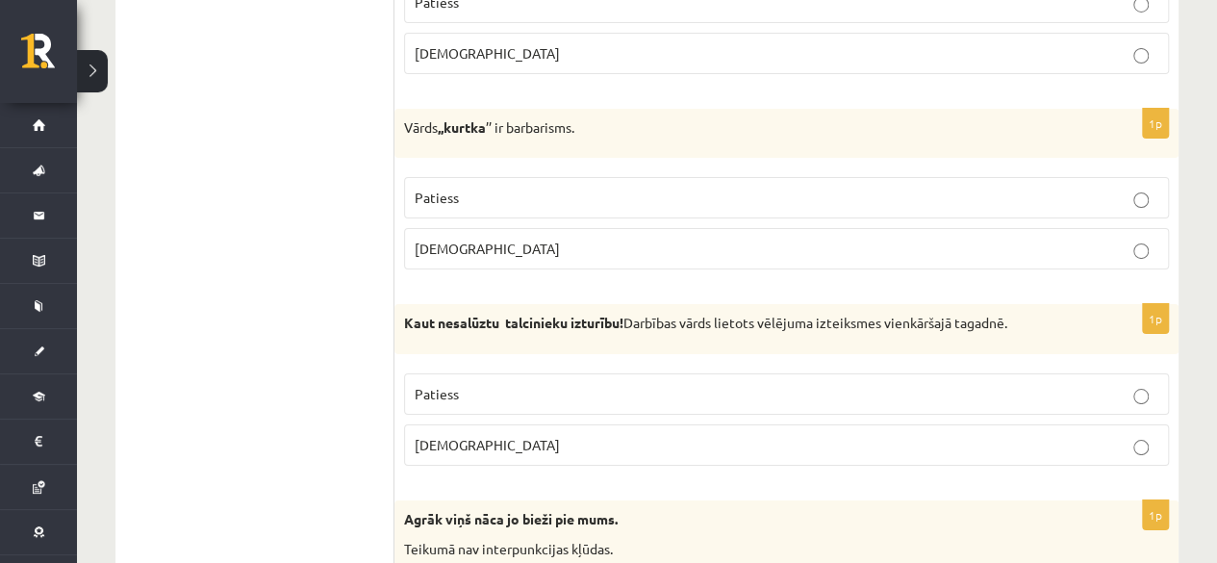
click at [1129, 188] on p "Patiess" at bounding box center [787, 198] width 744 height 20
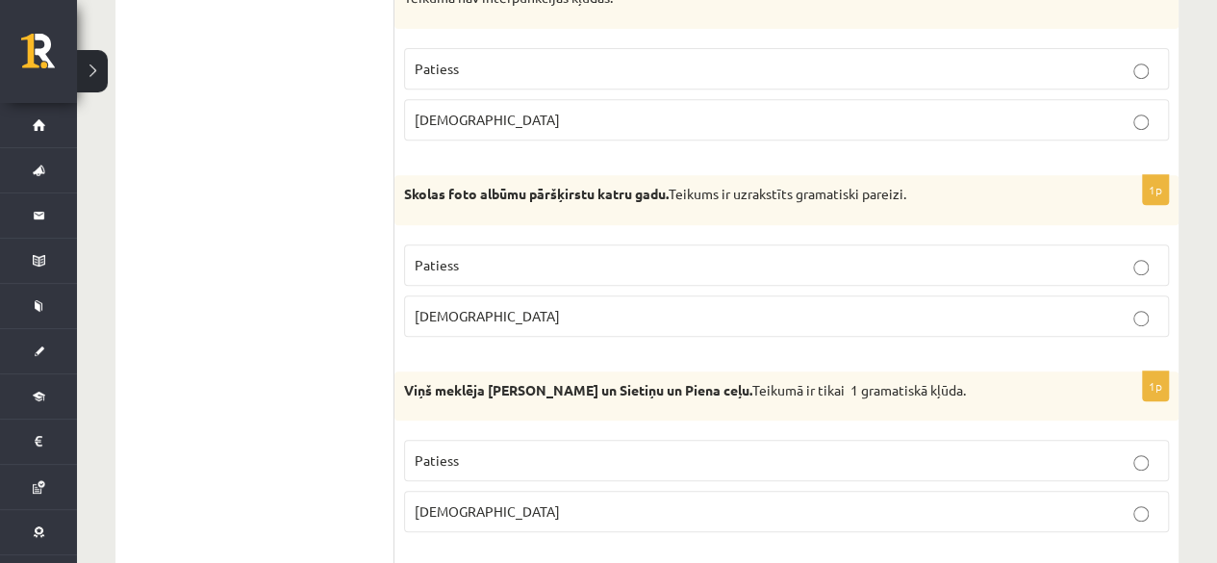
scroll to position [4098, 0]
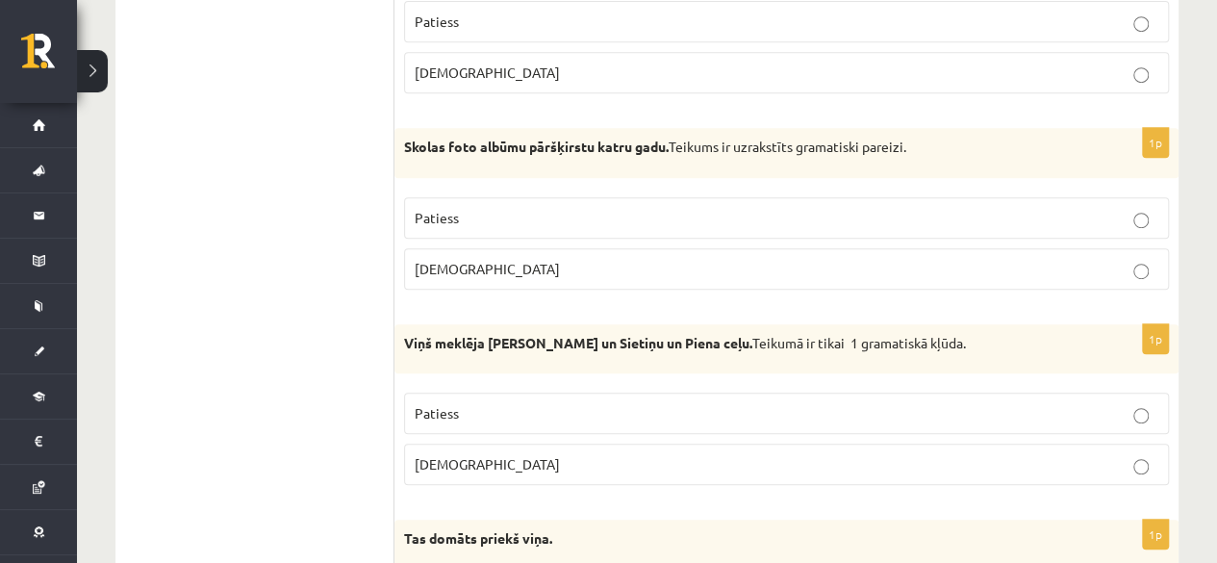
drag, startPoint x: 1116, startPoint y: 241, endPoint x: 1202, endPoint y: 261, distance: 88.7
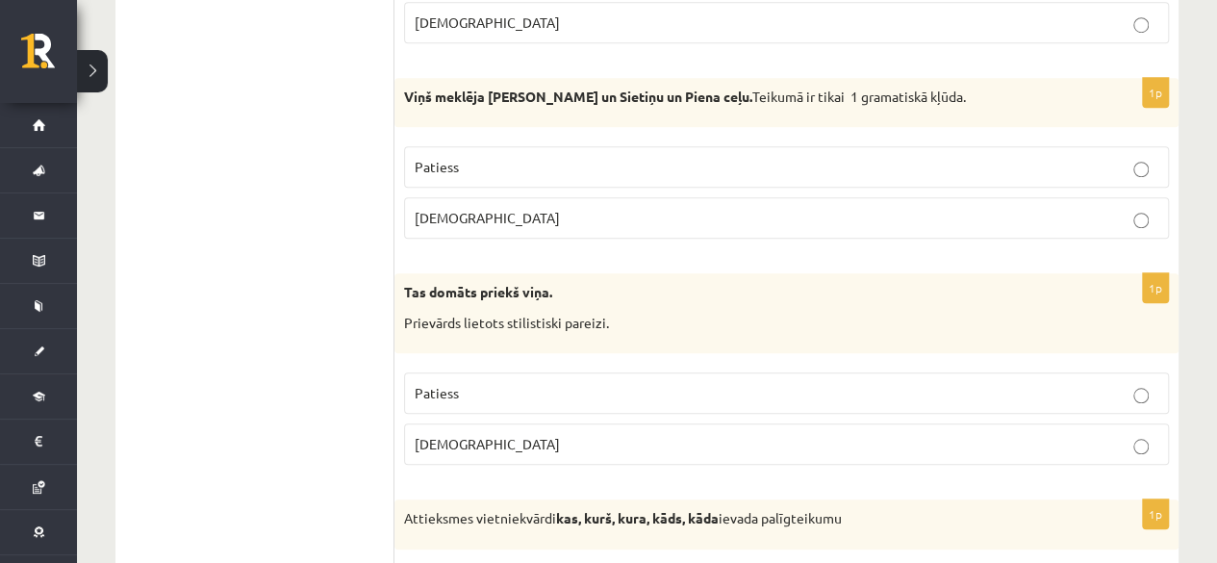
scroll to position [4336, 0]
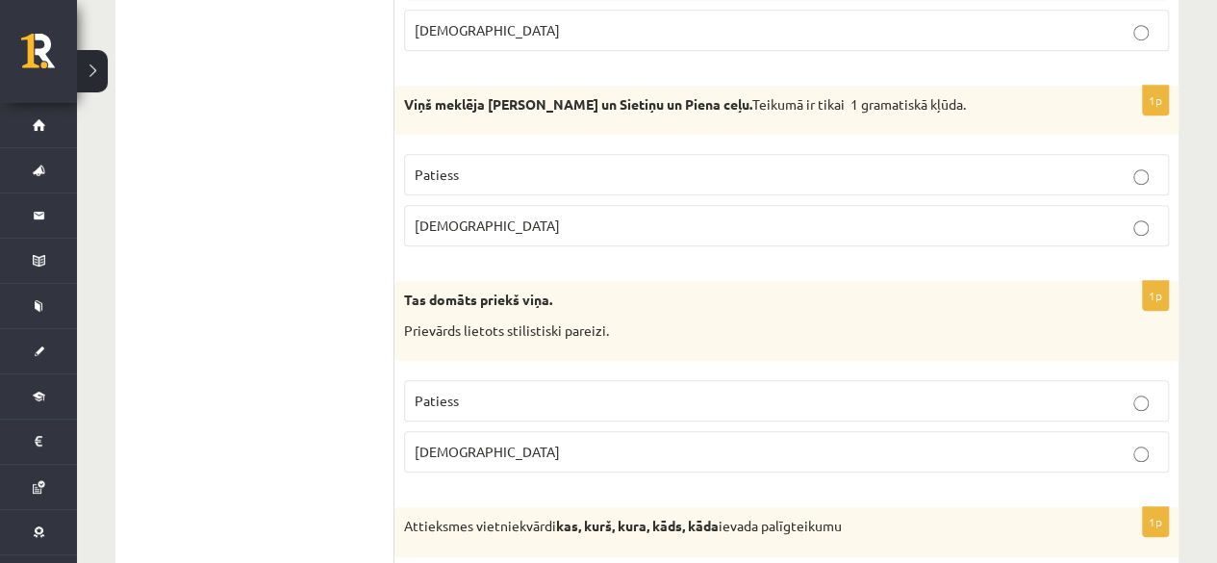
click at [1103, 164] on p "Patiess" at bounding box center [787, 174] width 744 height 20
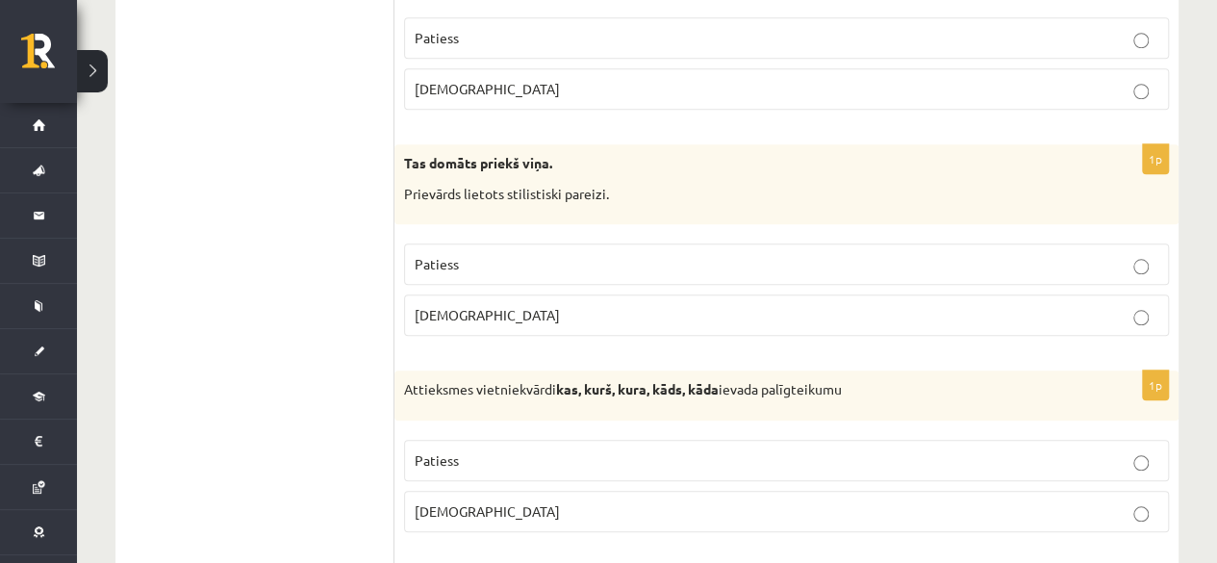
scroll to position [4480, 0]
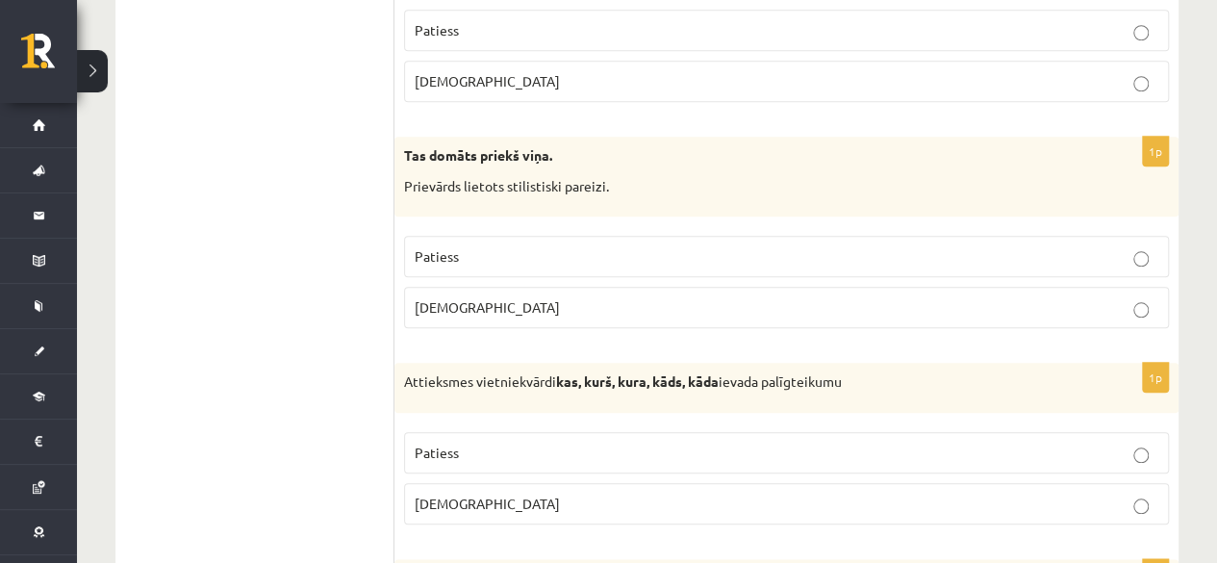
click at [1096, 297] on p "Aplams" at bounding box center [787, 307] width 744 height 20
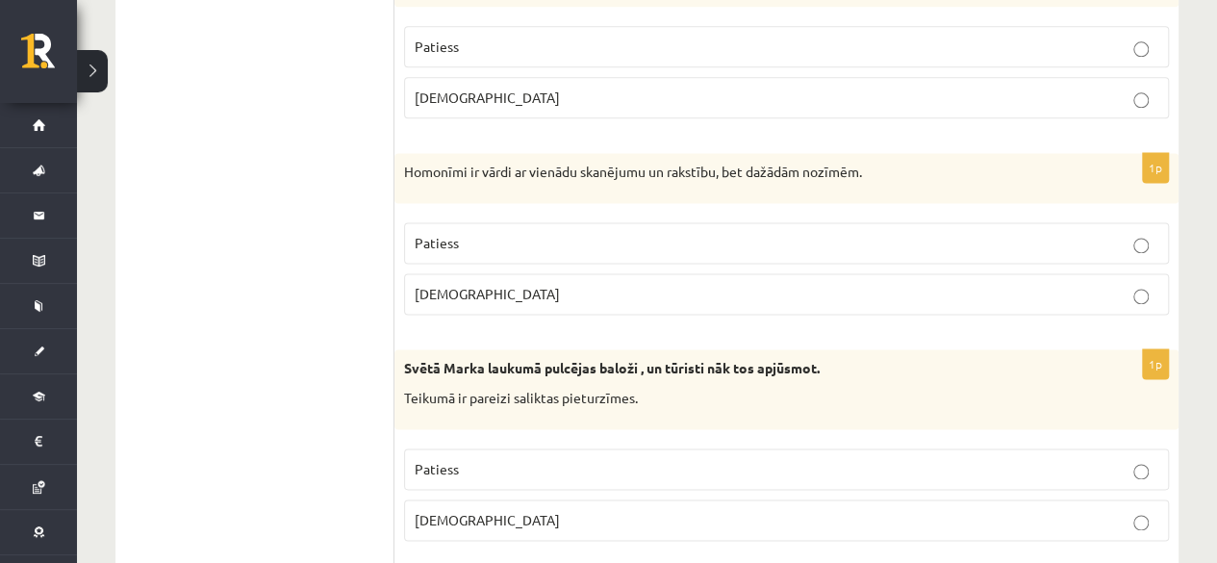
scroll to position [4902, 0]
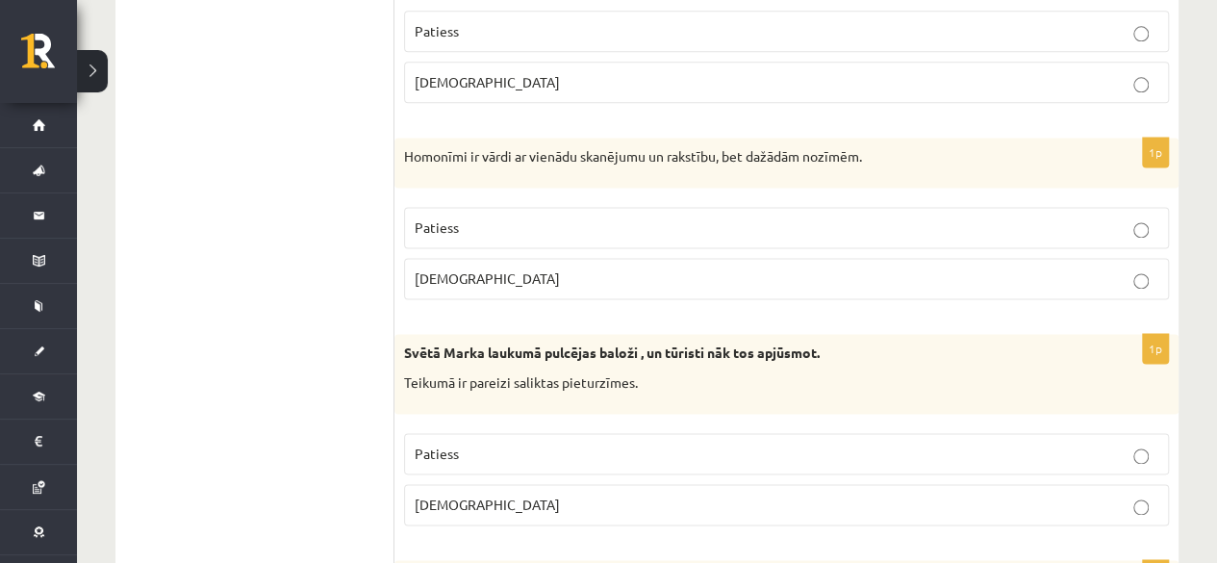
click at [1118, 207] on label "Patiess" at bounding box center [786, 227] width 765 height 41
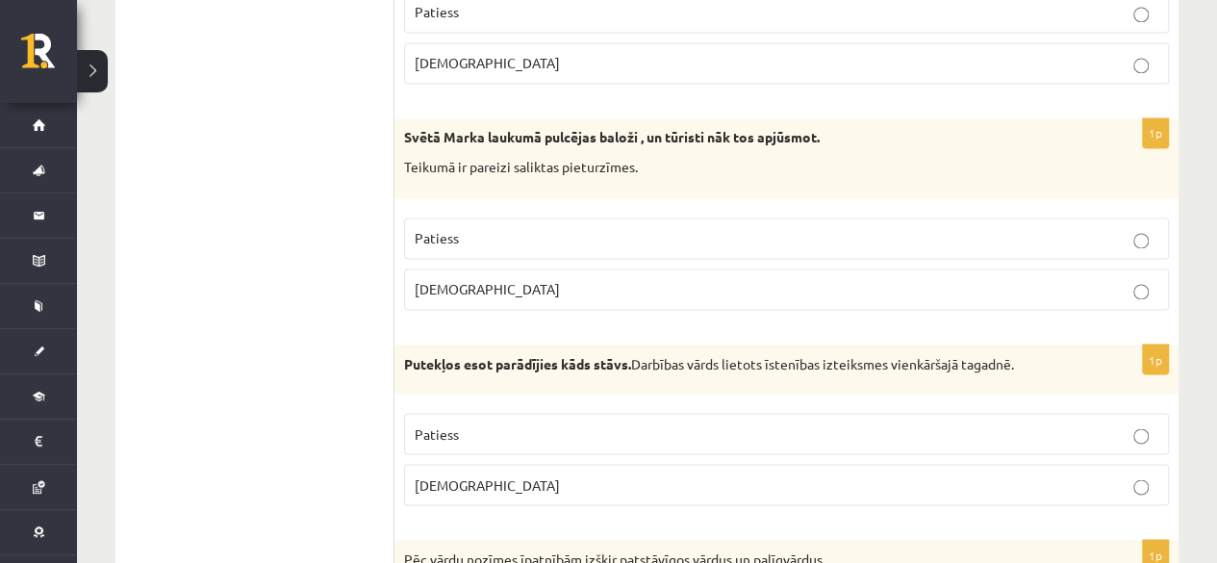
scroll to position [5133, 0]
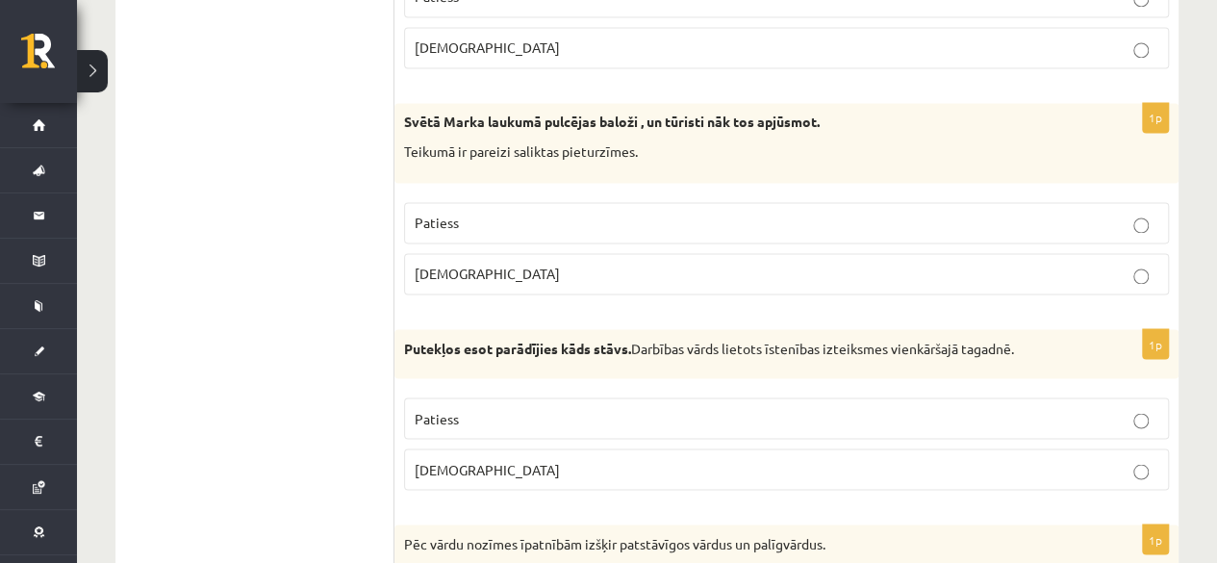
click at [1077, 213] on p "Patiess" at bounding box center [787, 223] width 744 height 20
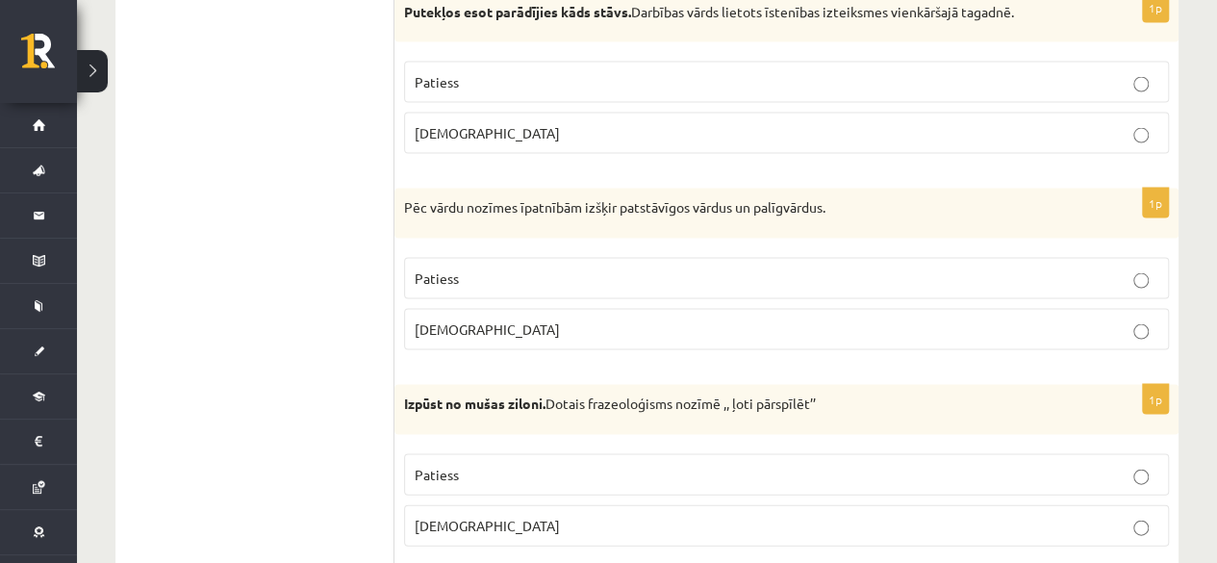
scroll to position [5532, 0]
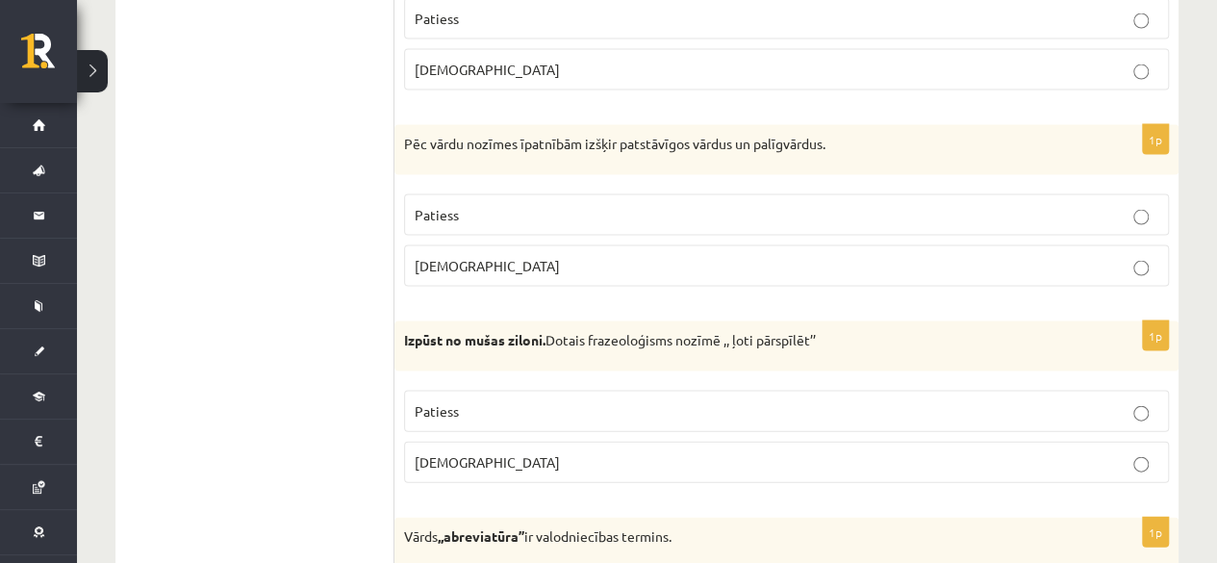
click at [1125, 205] on p "Patiess" at bounding box center [787, 215] width 744 height 20
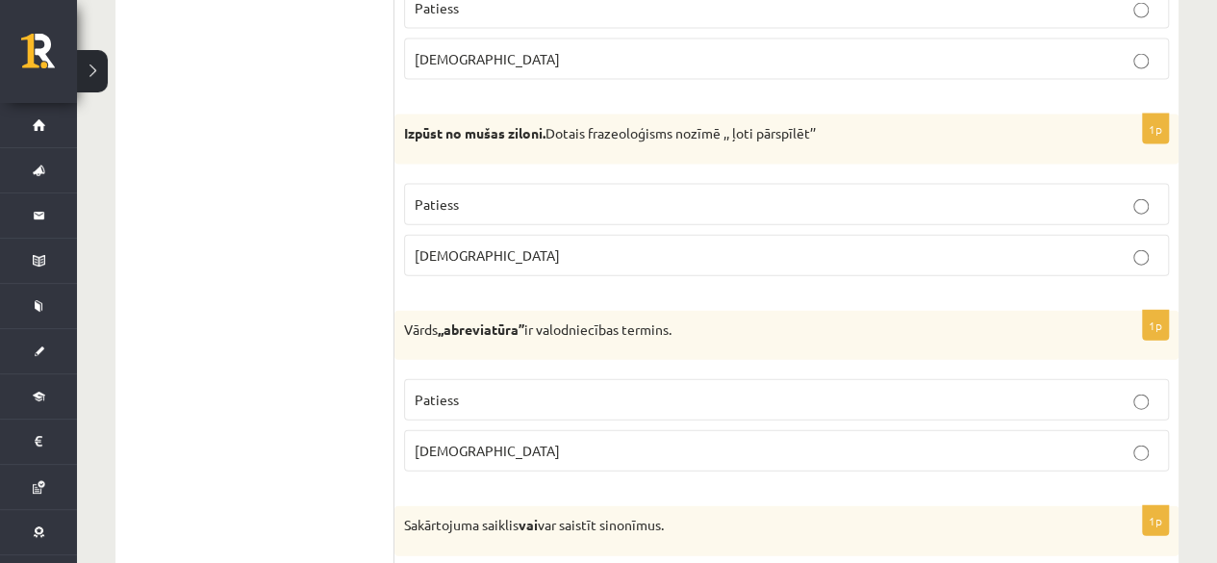
scroll to position [5746, 0]
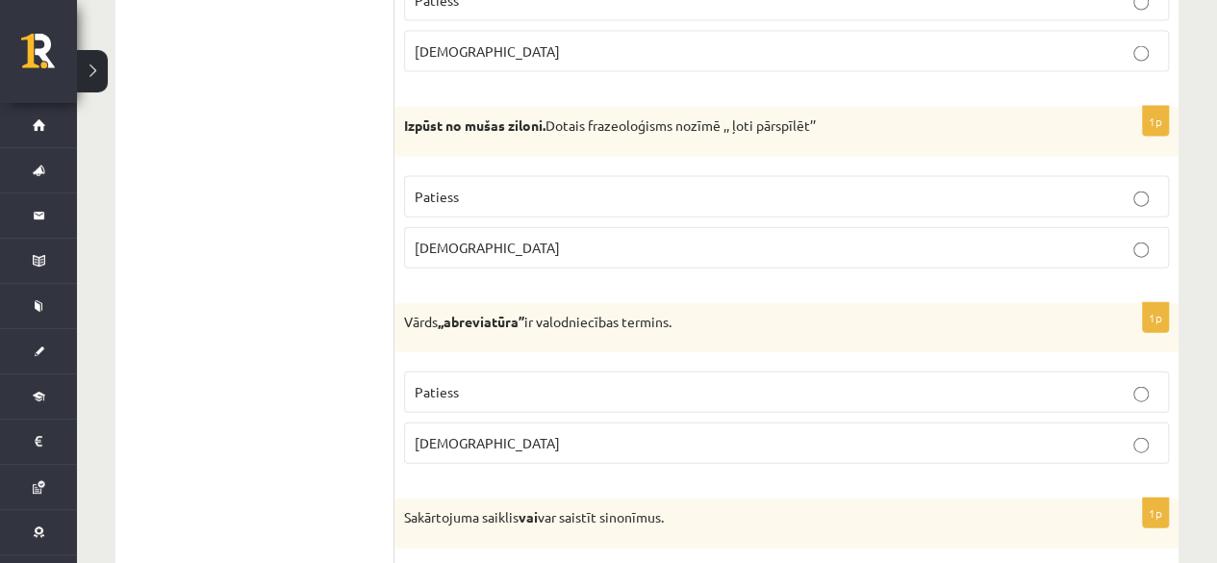
click at [1094, 187] on p "Patiess" at bounding box center [787, 197] width 744 height 20
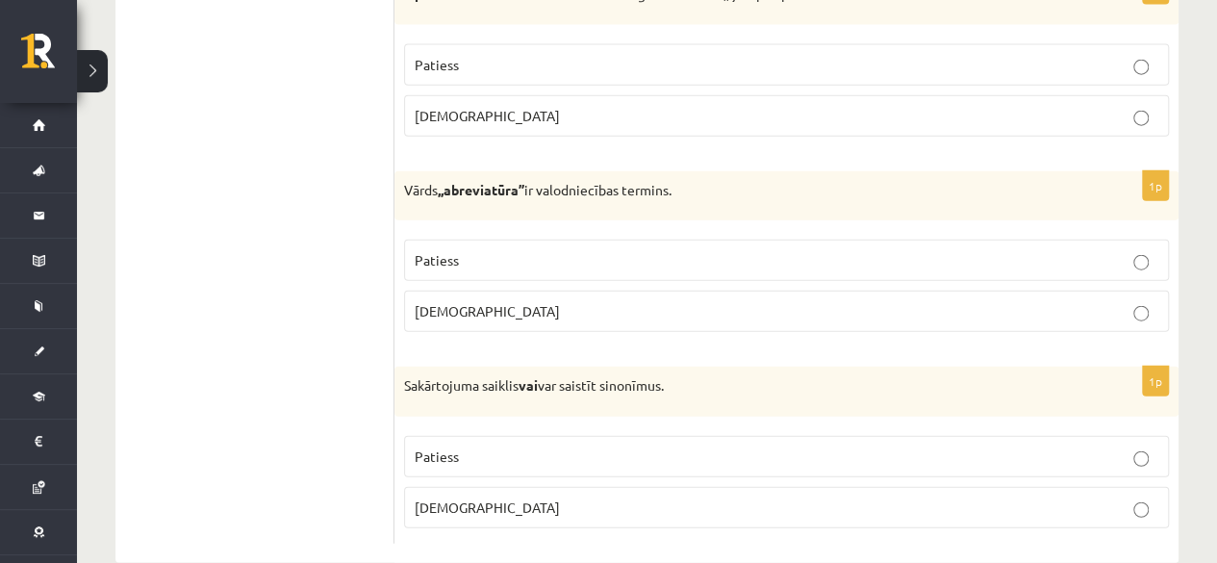
click at [1091, 250] on p "Patiess" at bounding box center [787, 260] width 744 height 20
click at [997, 446] on p "Patiess" at bounding box center [787, 456] width 744 height 20
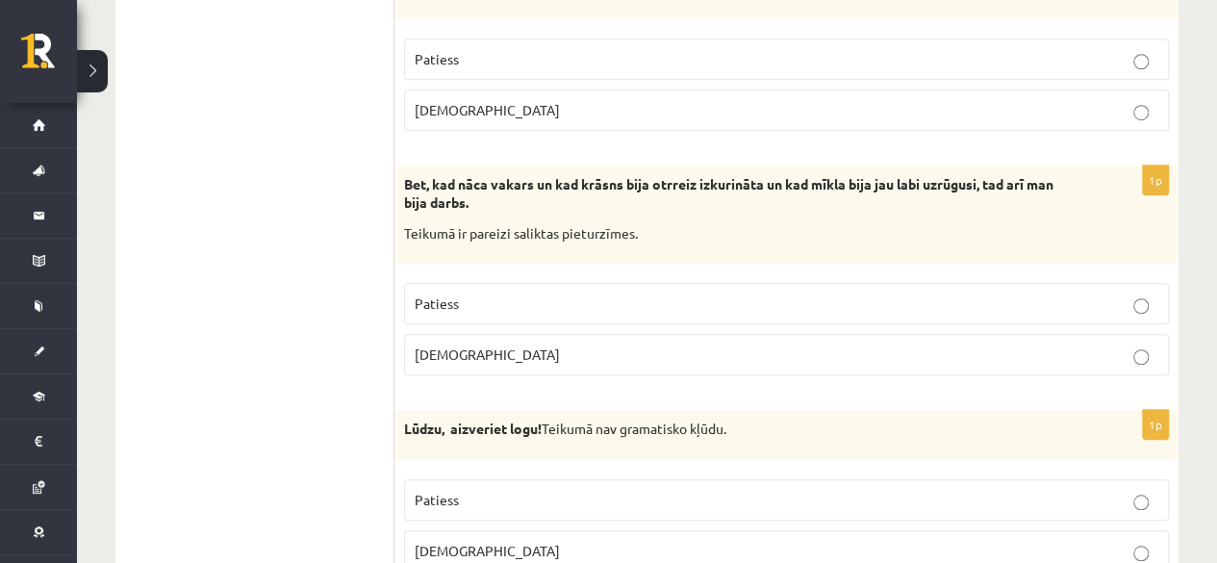
scroll to position [0, 0]
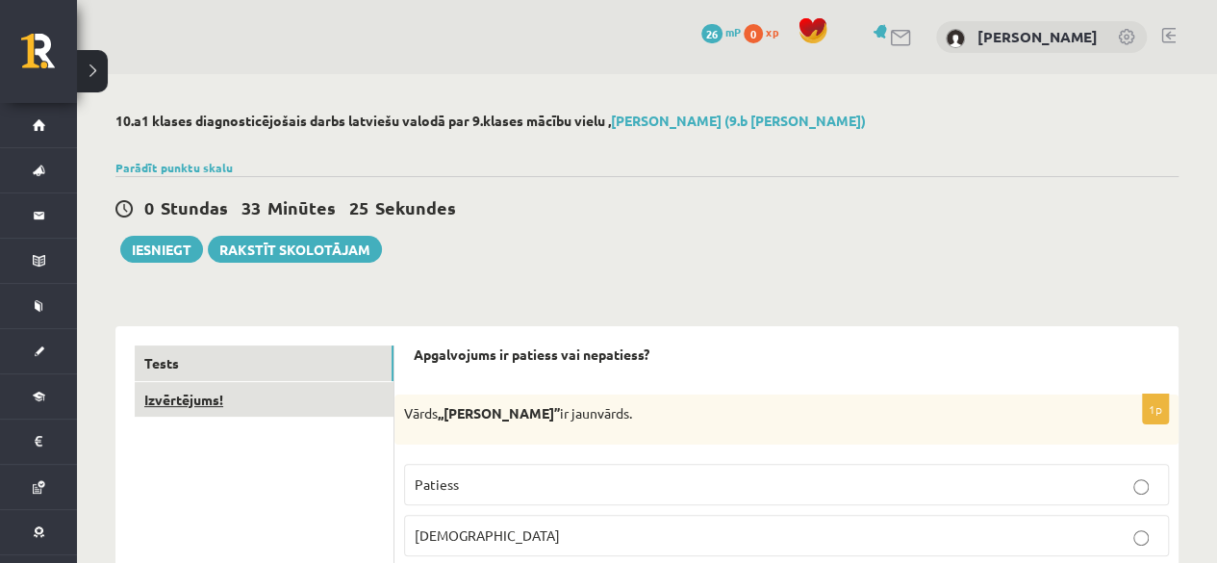
click at [173, 400] on link "Izvērtējums!" at bounding box center [264, 400] width 259 height 36
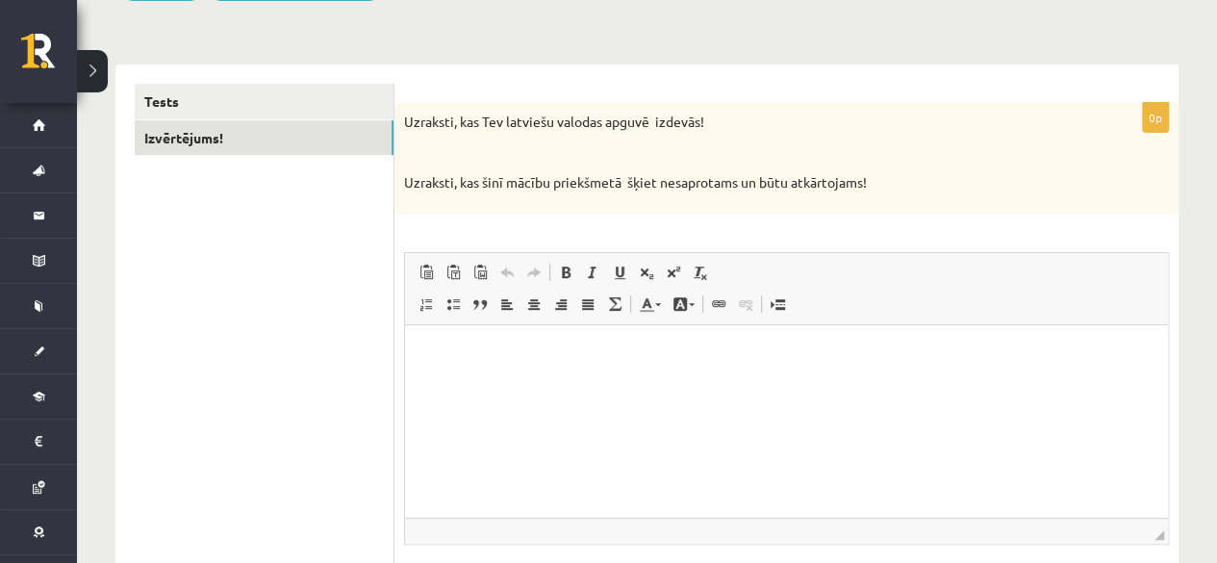
scroll to position [265, 0]
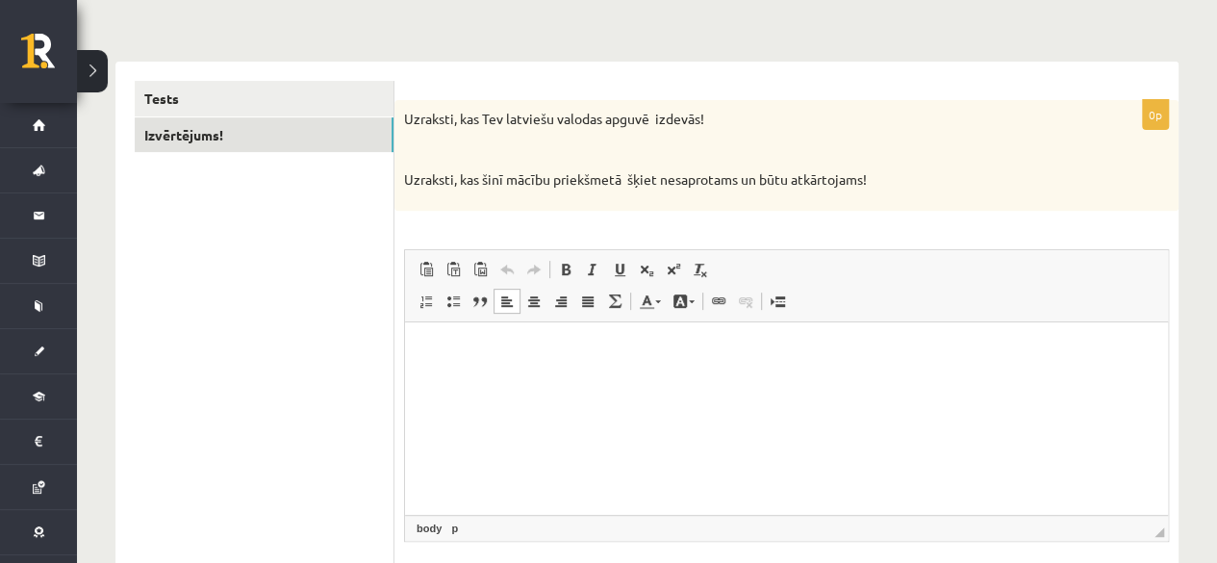
click at [431, 344] on p "Bagātinātā teksta redaktors, wiswyg-editor-user-answer-47364084931140" at bounding box center [786, 351] width 724 height 20
click at [836, 380] on html "******" at bounding box center [786, 350] width 763 height 59
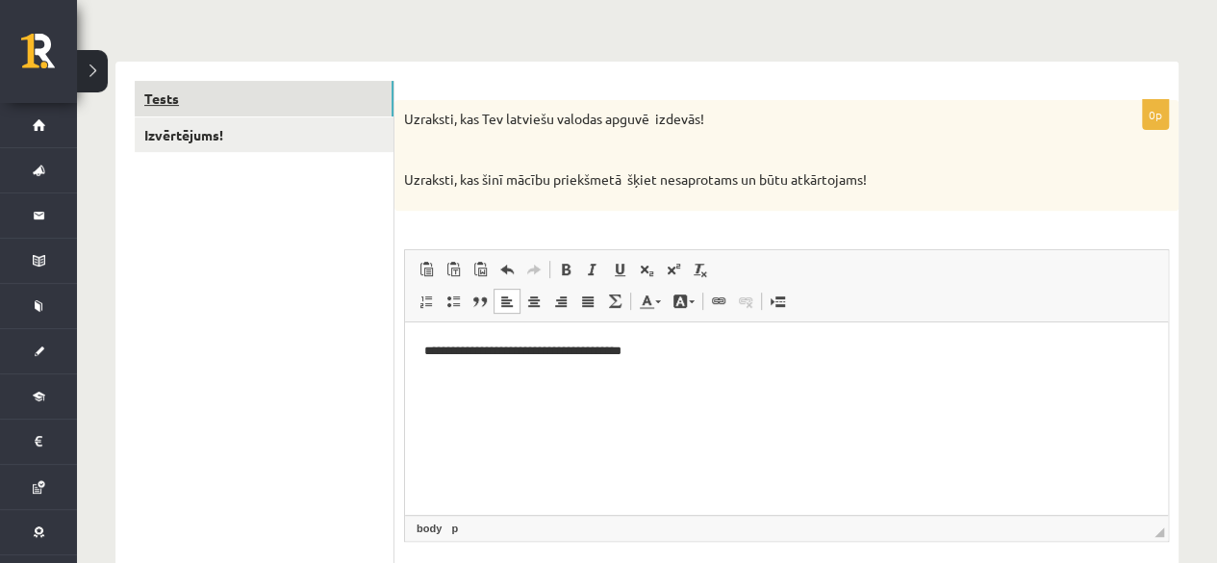
click at [159, 95] on link "Tests" at bounding box center [264, 99] width 259 height 36
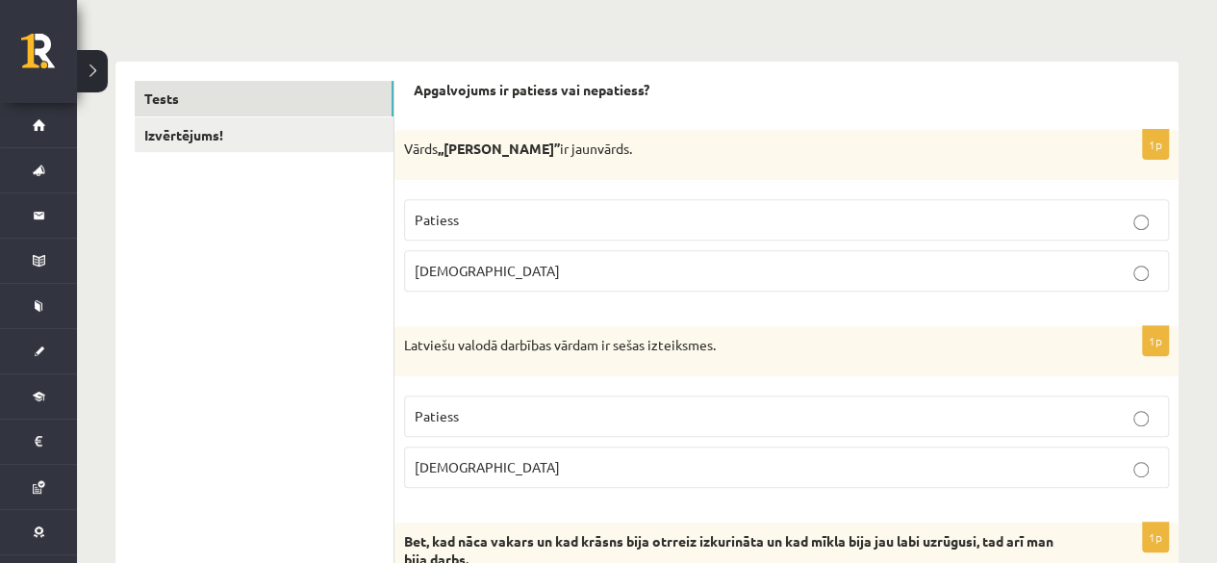
scroll to position [0, 0]
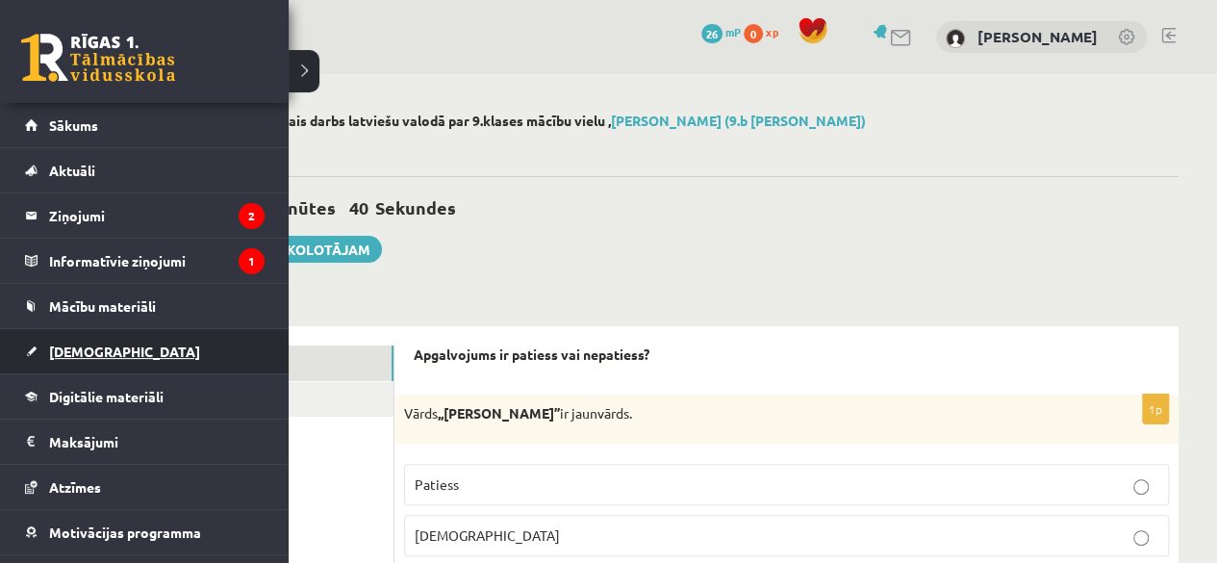
click at [67, 350] on span "[DEMOGRAPHIC_DATA]" at bounding box center [124, 350] width 151 height 17
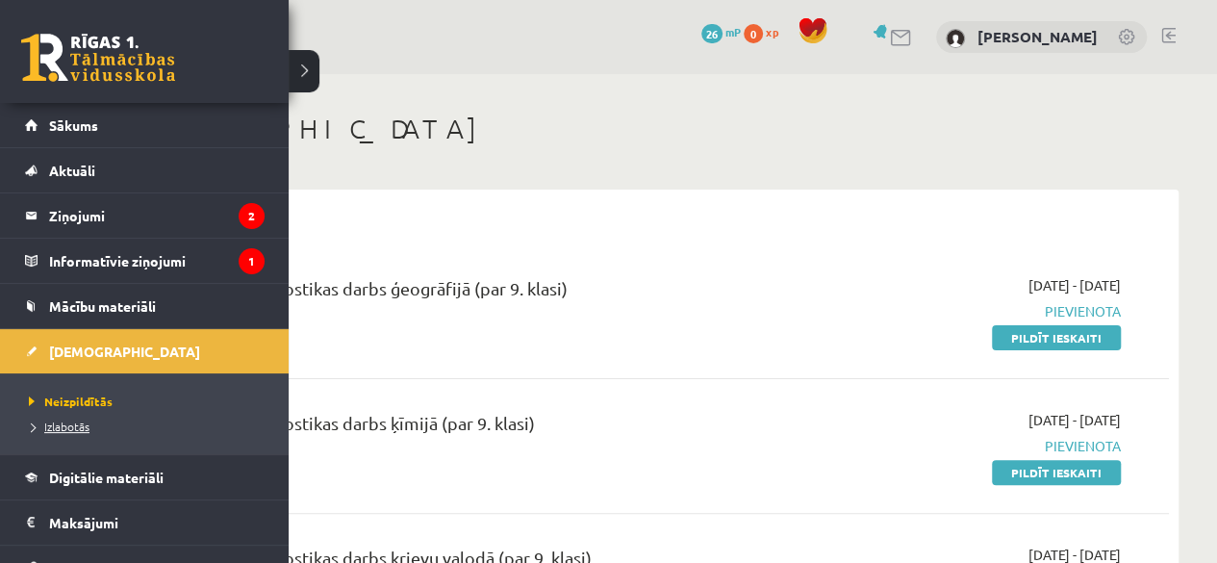
click at [63, 428] on span "Izlabotās" at bounding box center [56, 425] width 65 height 15
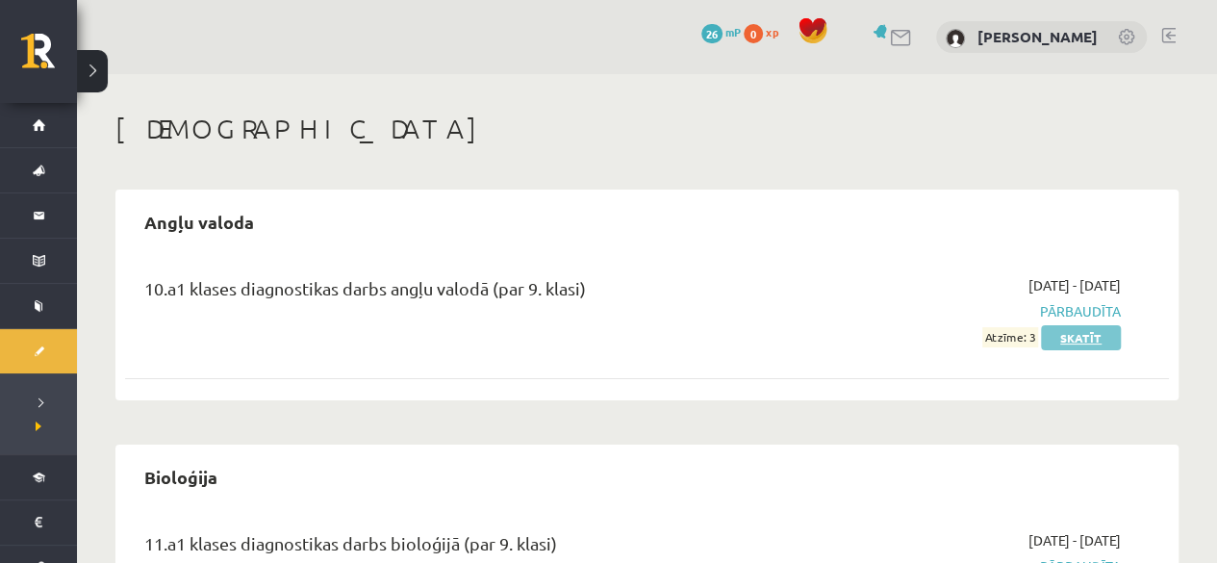
click at [1055, 336] on link "Skatīt" at bounding box center [1081, 337] width 80 height 25
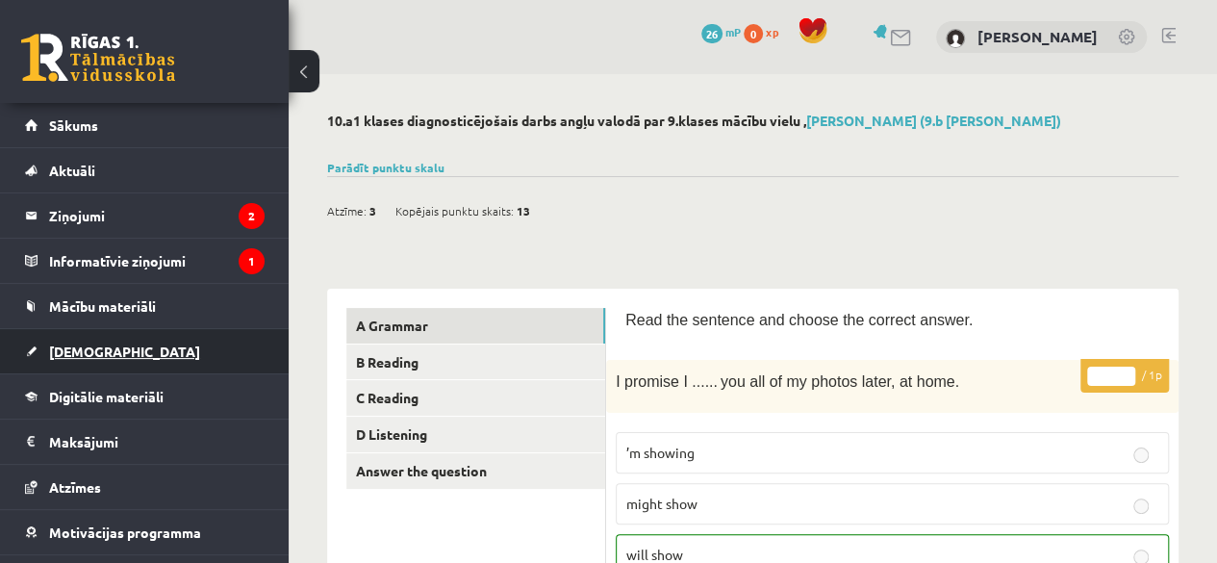
click at [81, 351] on span "[DEMOGRAPHIC_DATA]" at bounding box center [124, 350] width 151 height 17
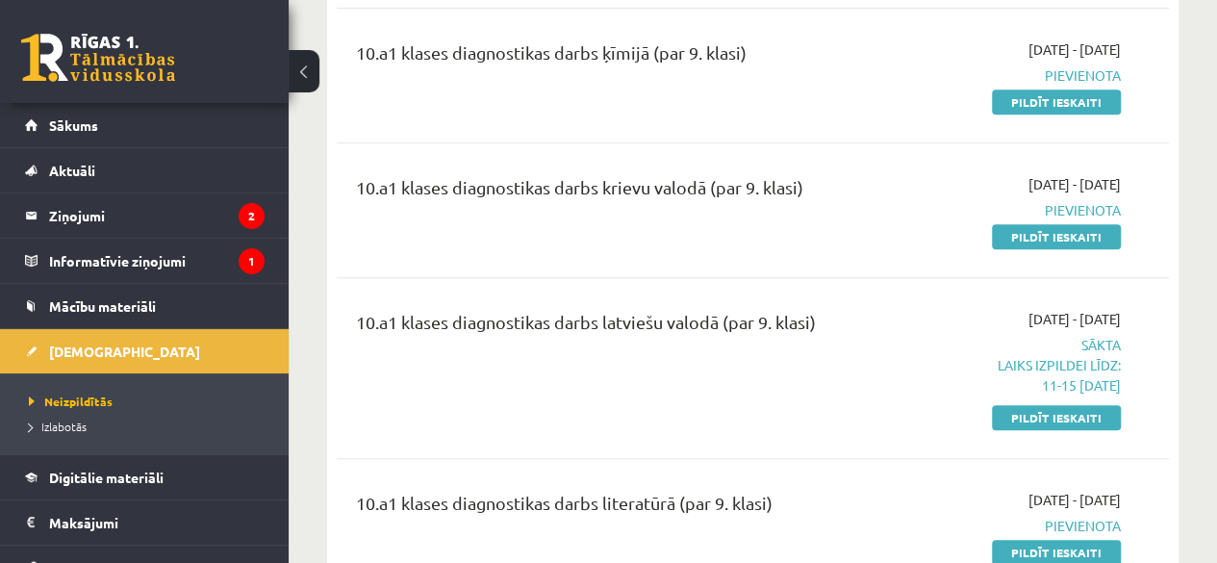
scroll to position [402, 0]
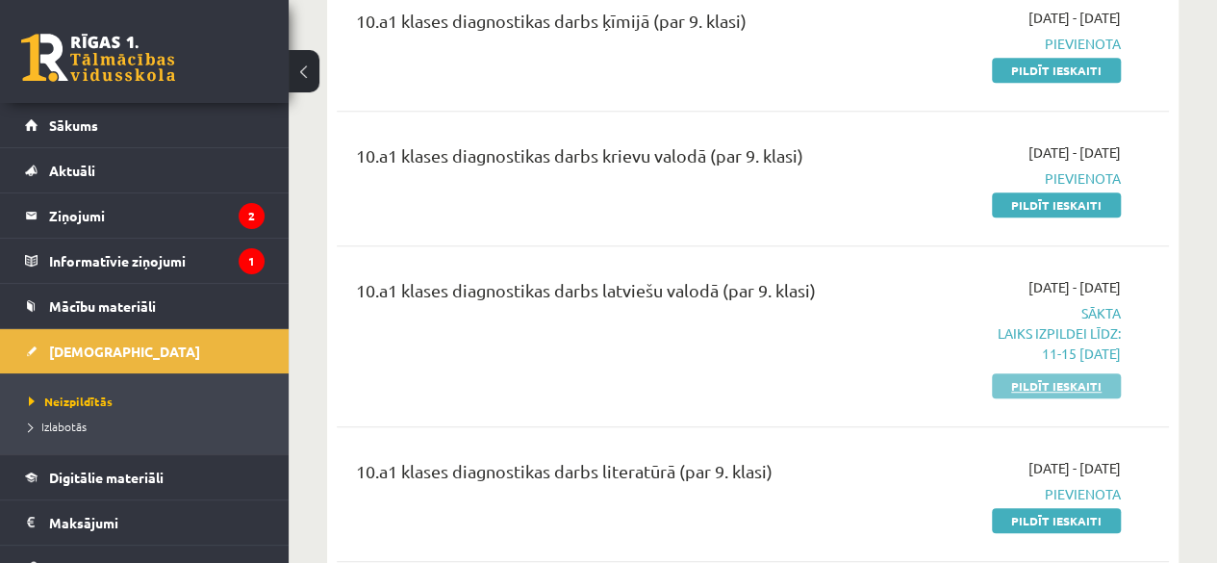
click at [1050, 384] on link "Pildīt ieskaiti" at bounding box center [1056, 385] width 129 height 25
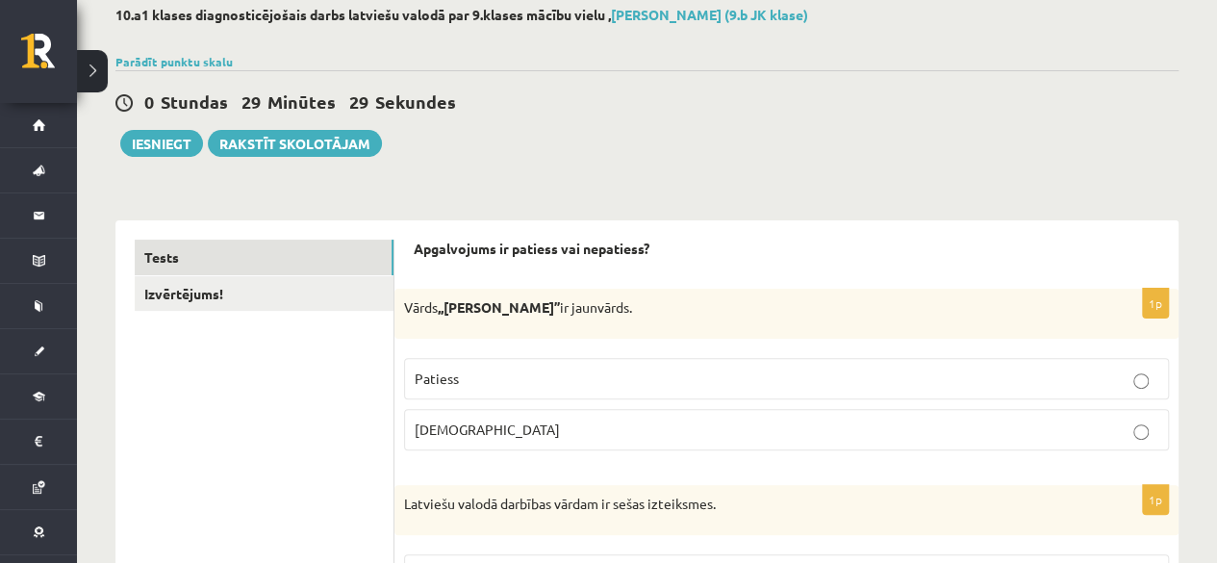
scroll to position [66, 0]
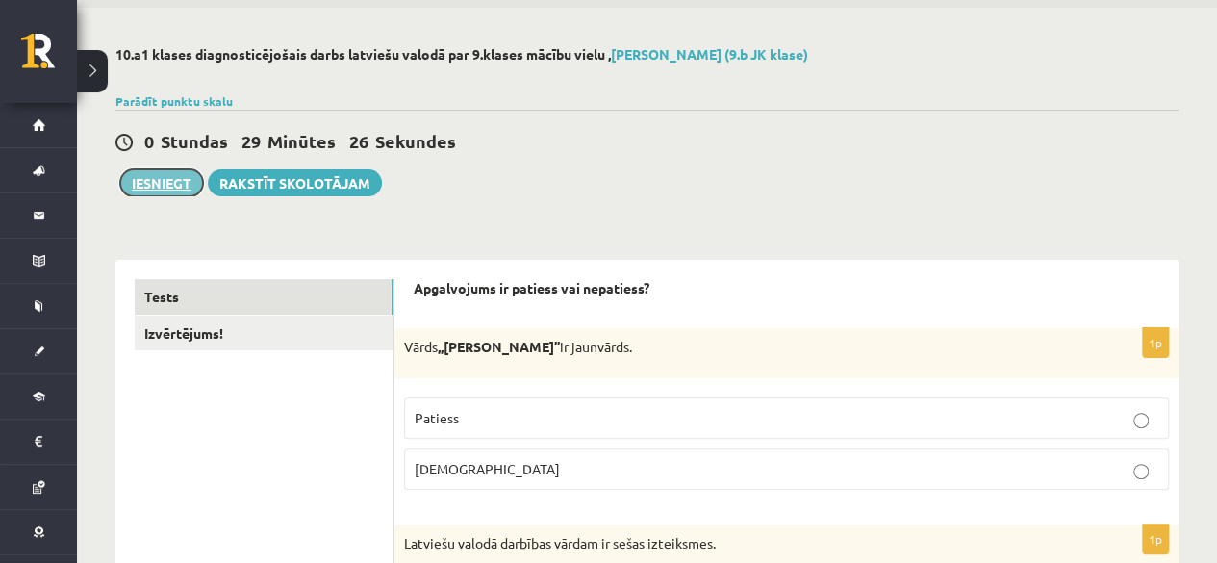
click at [168, 184] on button "Iesniegt" at bounding box center [161, 182] width 83 height 27
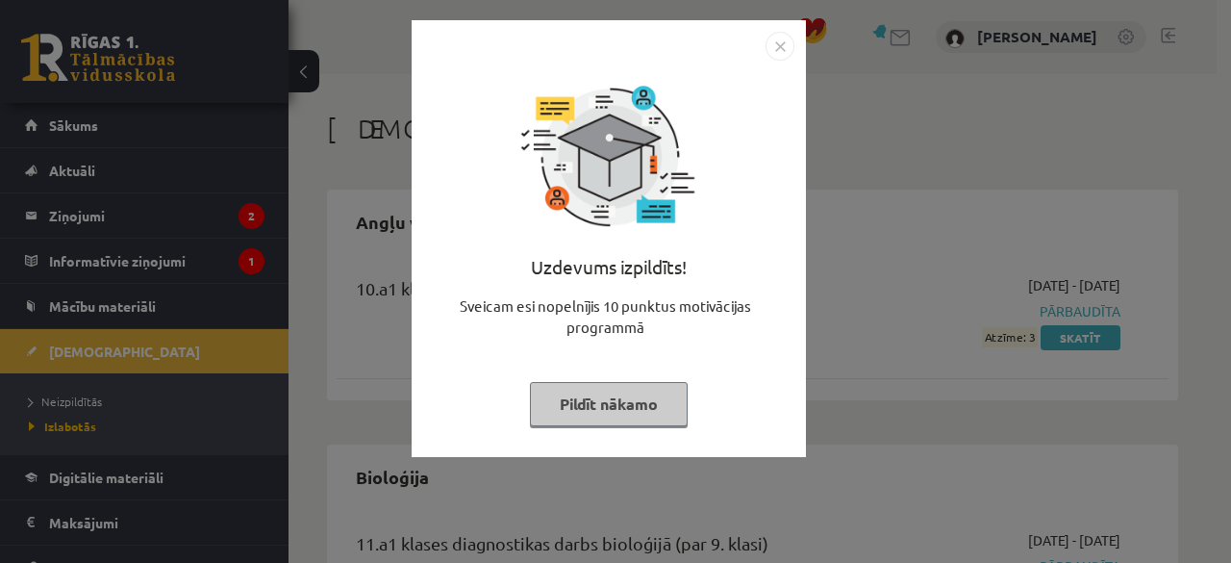
click at [778, 40] on img "Close" at bounding box center [780, 46] width 29 height 29
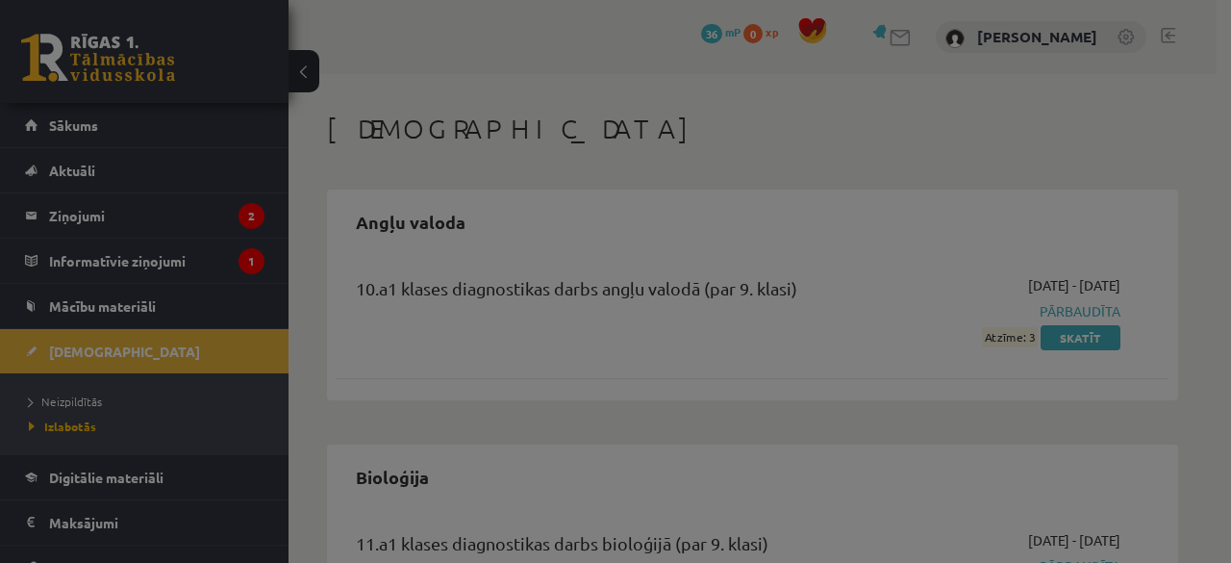
click at [778, 40] on div "Uzdevums izpildīts! Sveicam esi nopelnījis 10 punktus motivācijas programmā Pil…" at bounding box center [609, 190] width 394 height 437
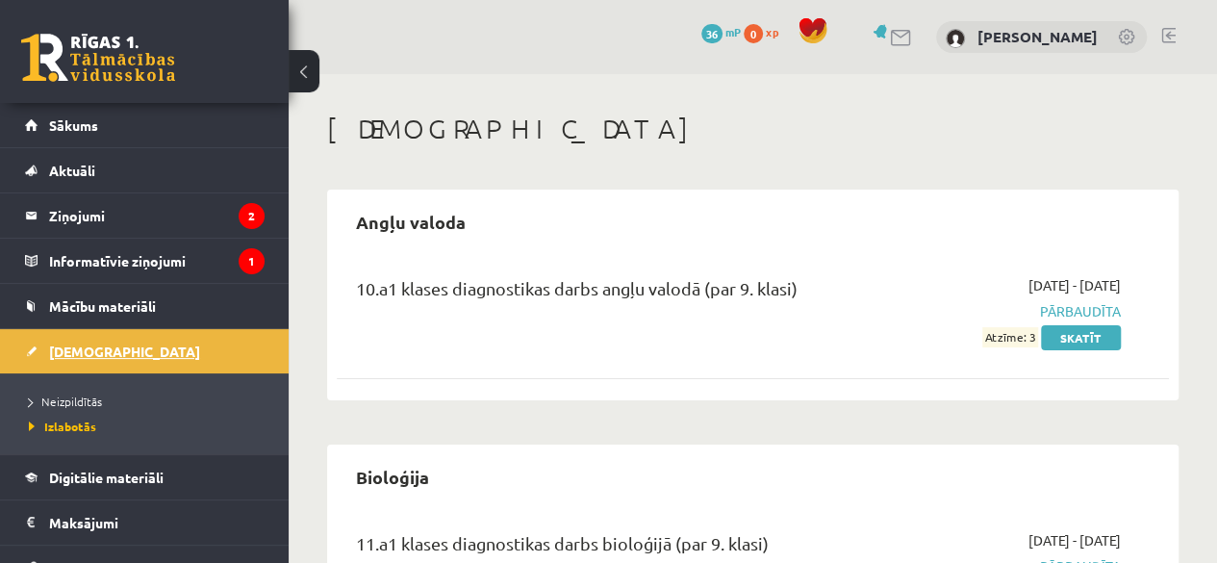
click at [79, 345] on span "[DEMOGRAPHIC_DATA]" at bounding box center [124, 350] width 151 height 17
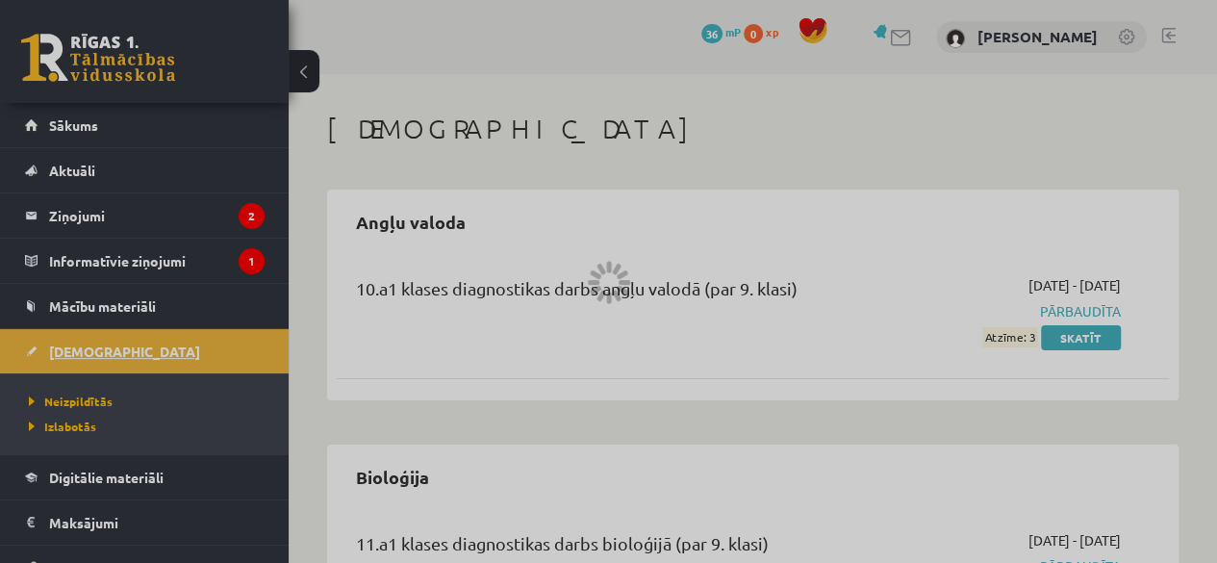
click at [79, 345] on div at bounding box center [608, 281] width 1217 height 563
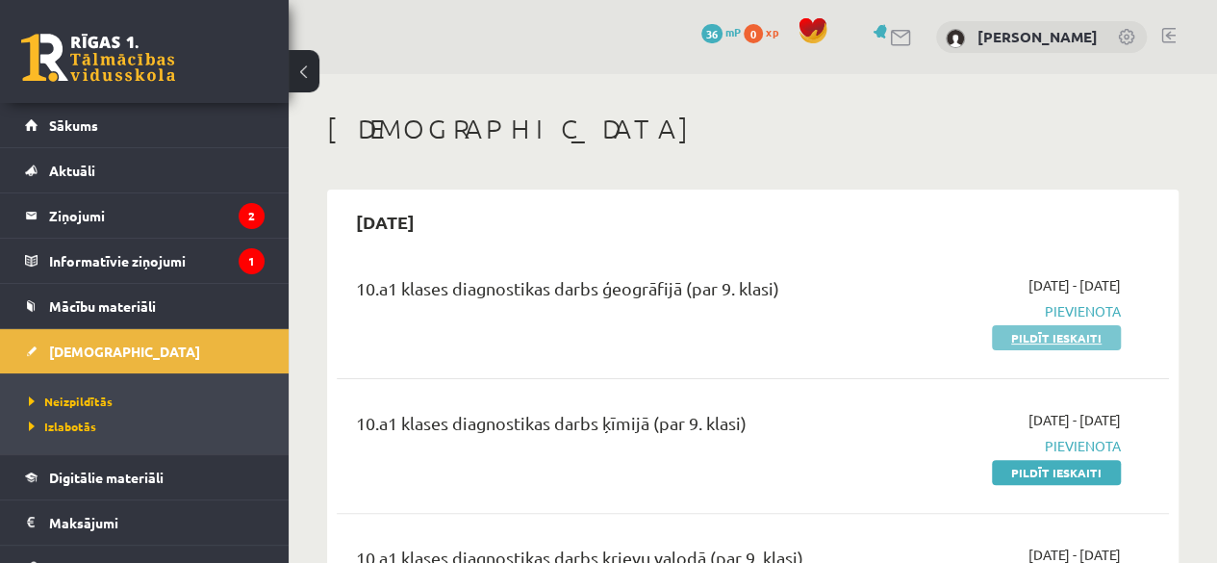
click at [1034, 338] on link "Pildīt ieskaiti" at bounding box center [1056, 337] width 129 height 25
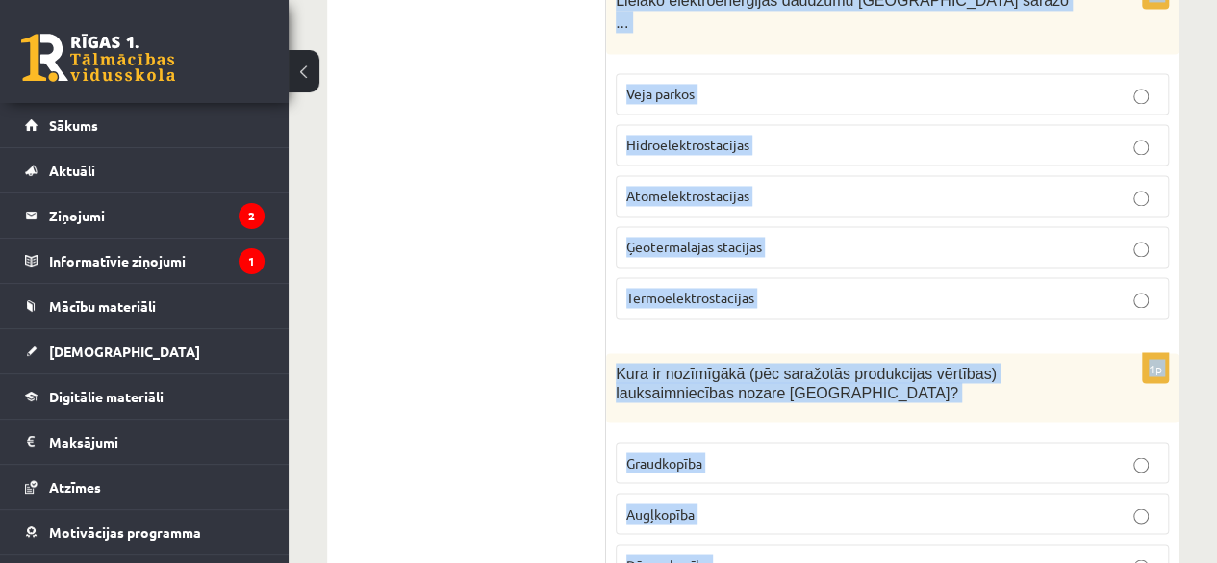
scroll to position [9139, 0]
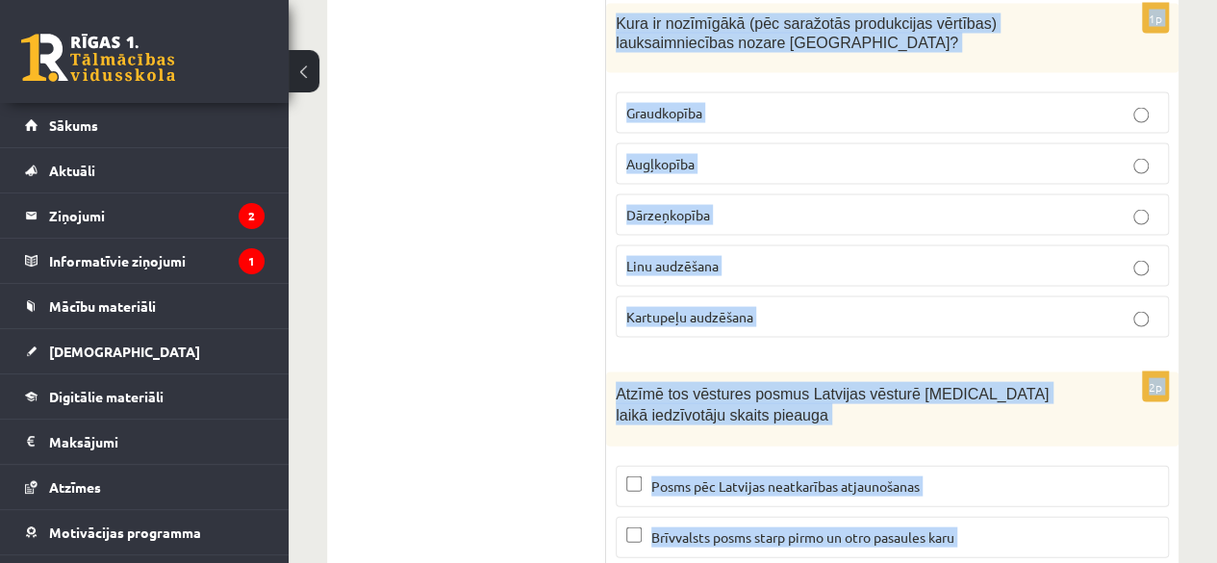
drag, startPoint x: 618, startPoint y: 139, endPoint x: 993, endPoint y: 608, distance: 600.1
copy form "Lore ip dolorsitam consec adipis el seddoeiusmodte? Incidi utlaboreetdo Magnaal…"
